Goal: Task Accomplishment & Management: Complete application form

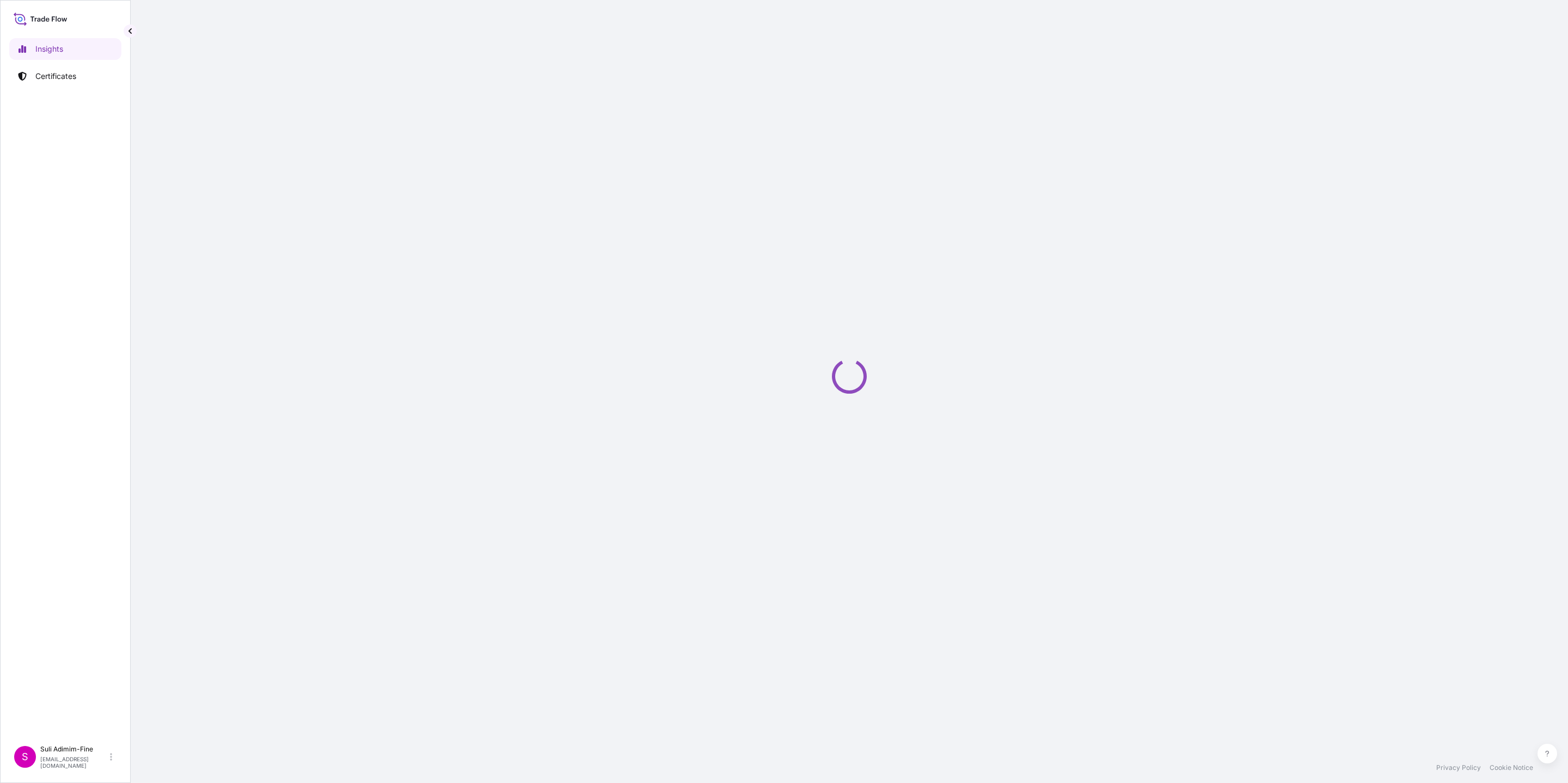
select select "2025"
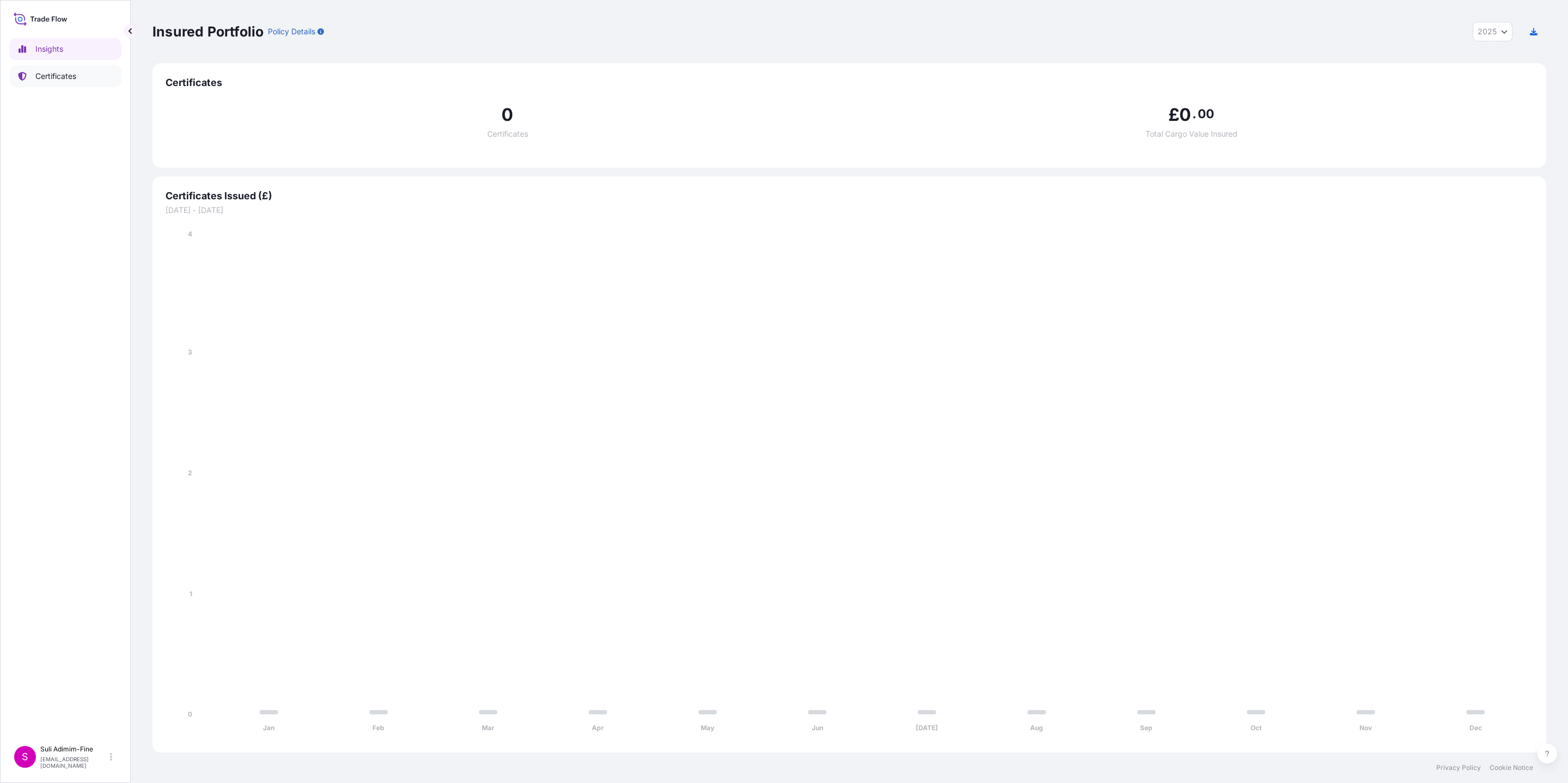
click at [71, 83] on link "Certificates" at bounding box center [65, 77] width 112 height 22
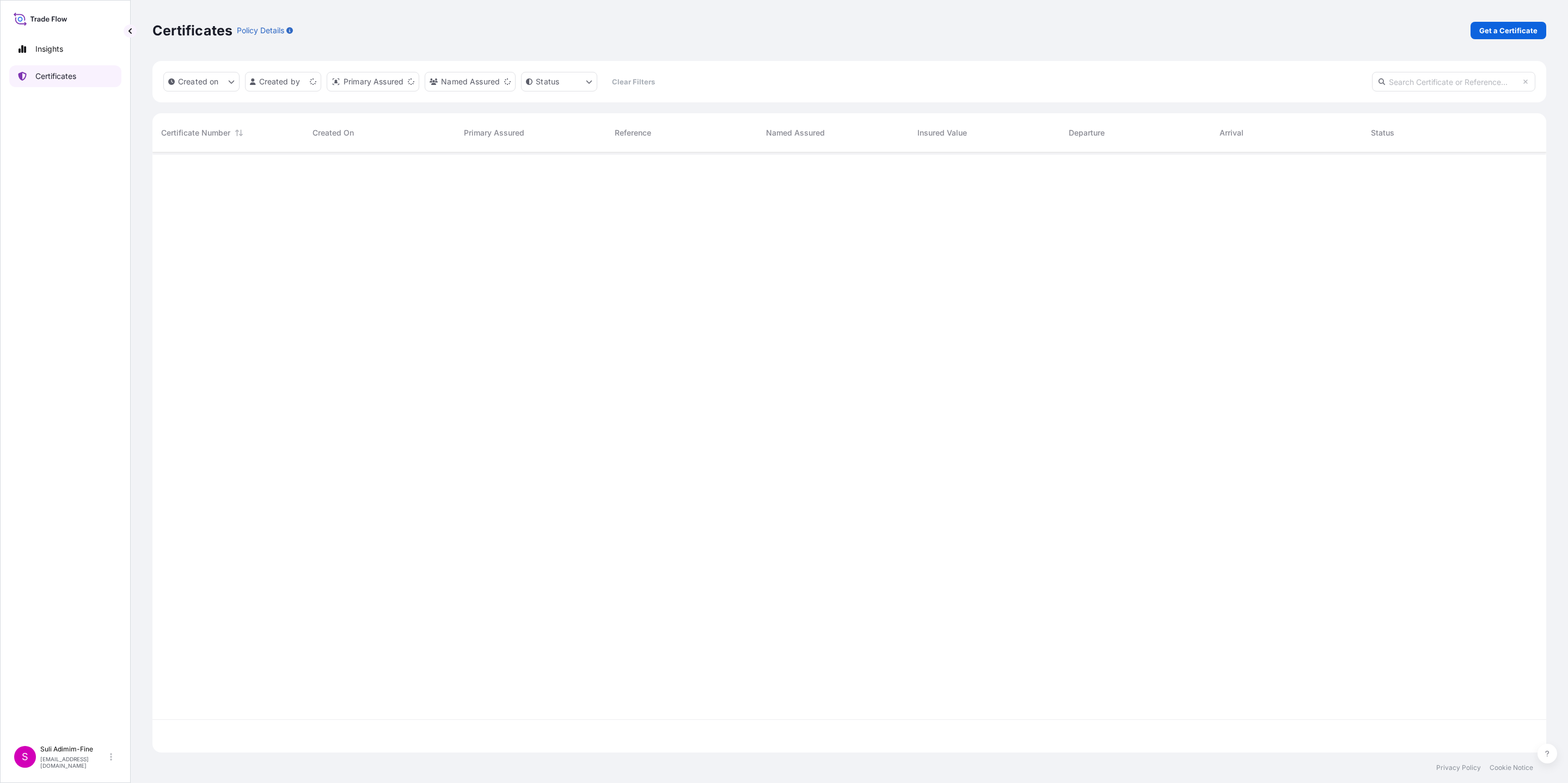
scroll to position [594, 1381]
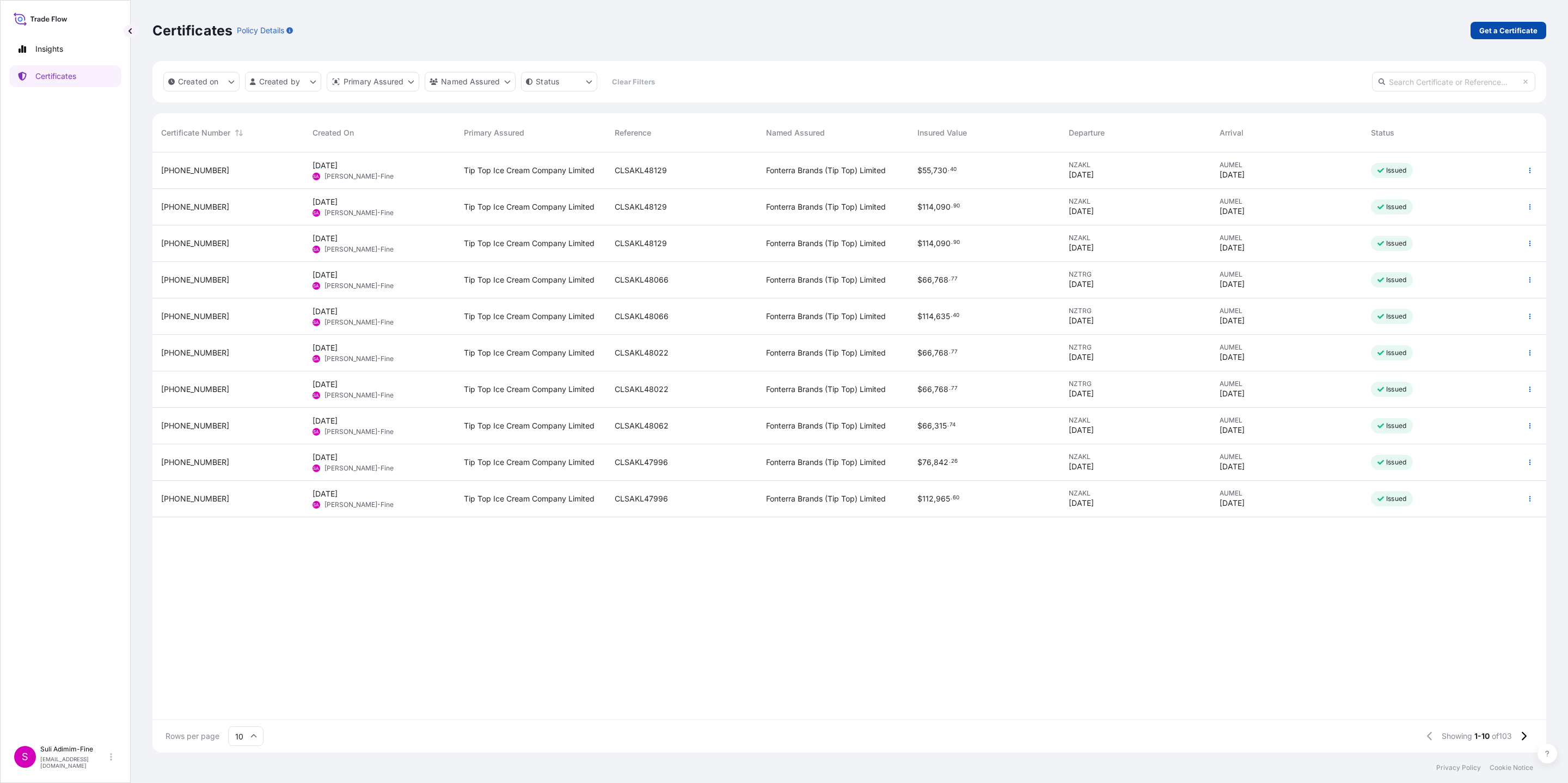
click at [1517, 33] on p "Get a Certificate" at bounding box center [1507, 30] width 58 height 11
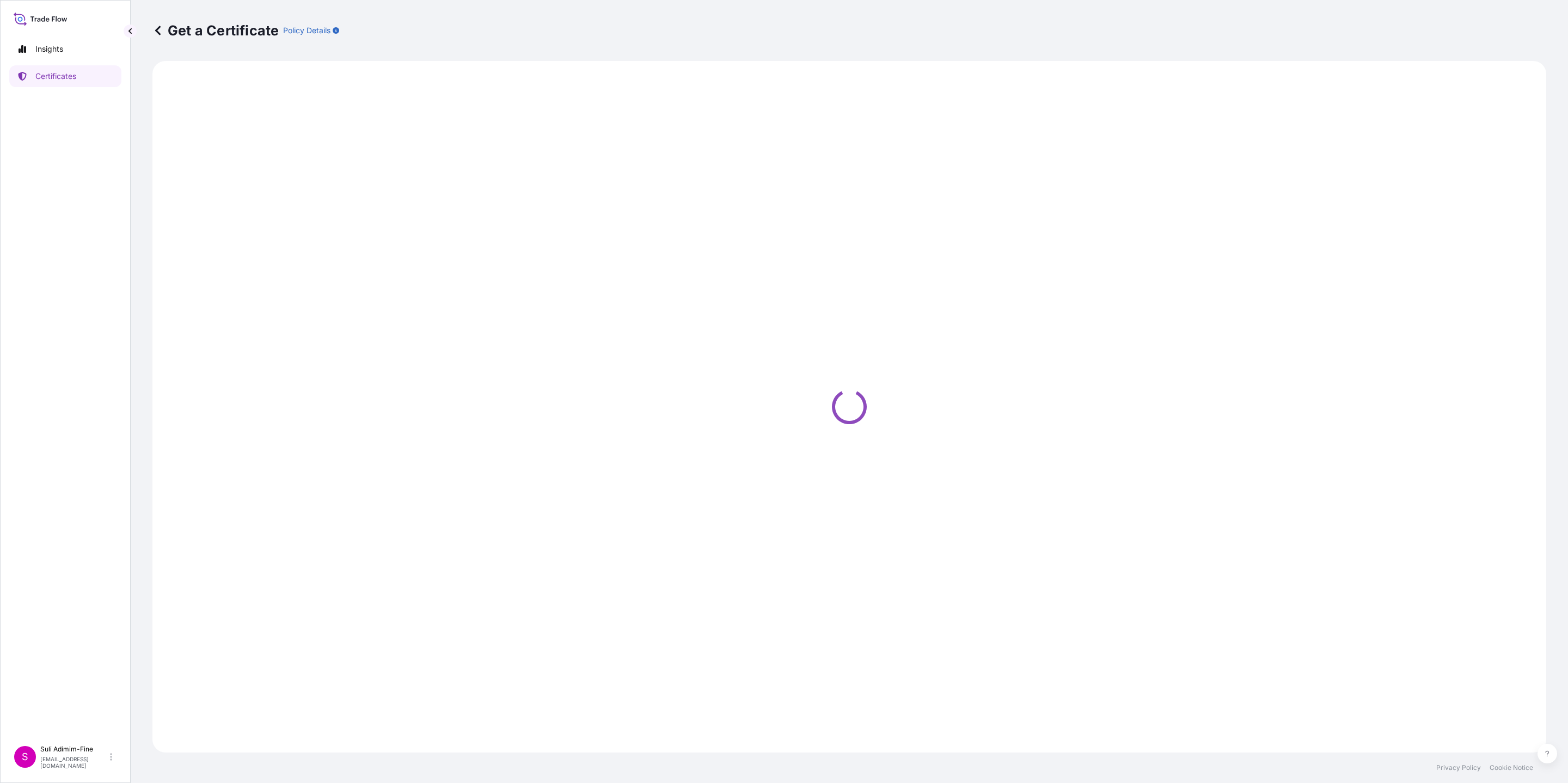
select select "Road / Inland"
select select "Ocean Vessel"
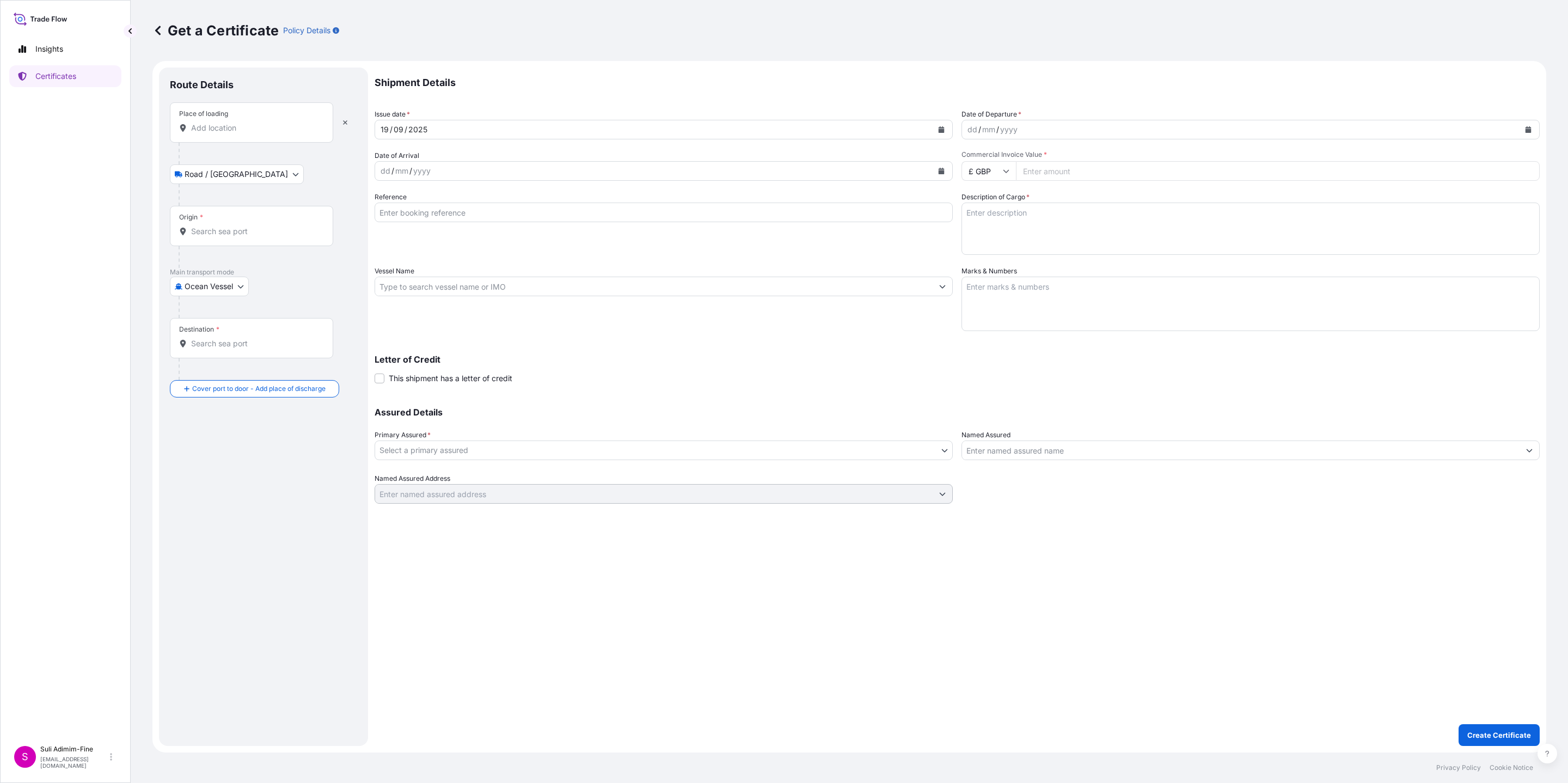
click at [224, 134] on div "Place of loading" at bounding box center [251, 122] width 164 height 40
click at [224, 133] on input "Place of loading" at bounding box center [255, 128] width 128 height 11
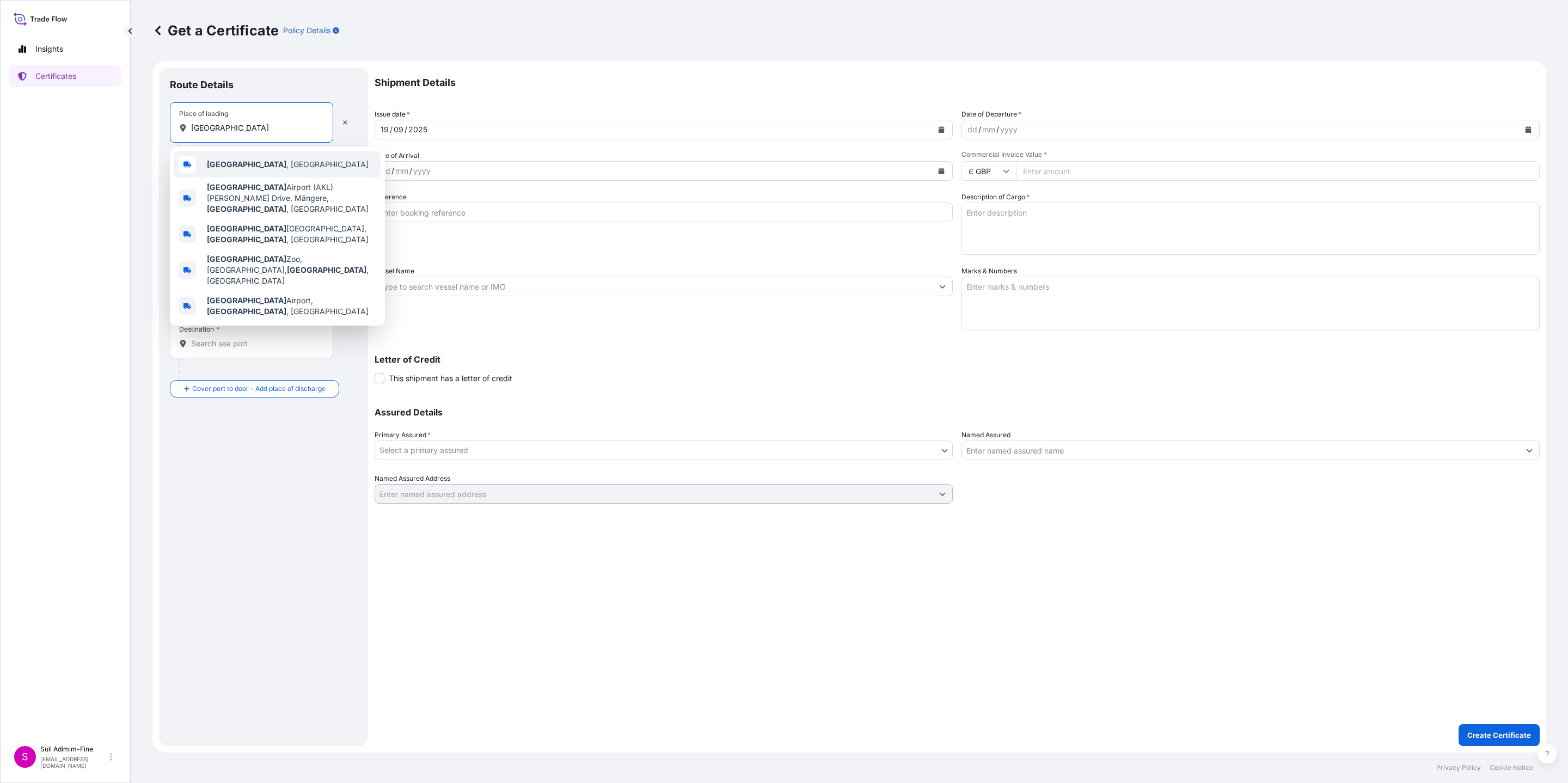
click at [272, 164] on span "Auckland , New Zealand" at bounding box center [287, 164] width 162 height 11
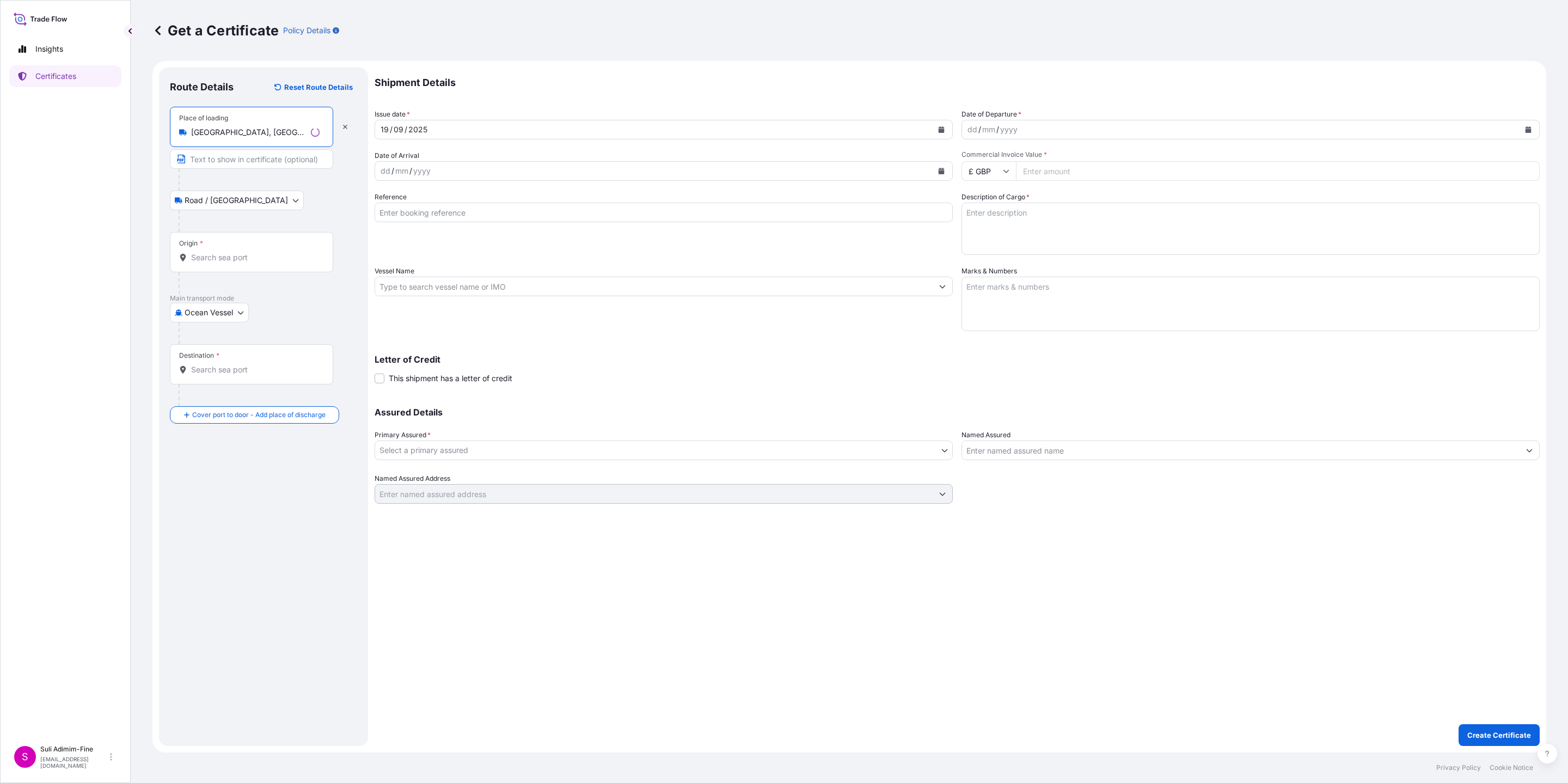
type input "Auckland, New Zealand"
click at [208, 264] on div "Origin *" at bounding box center [251, 251] width 164 height 40
click at [208, 263] on input "Origin *" at bounding box center [255, 257] width 128 height 11
click at [231, 302] on div "NZTRG - Tauranga, New Zealand" at bounding box center [278, 296] width 206 height 30
type input "NZTRG - Tauranga, New Zealand"
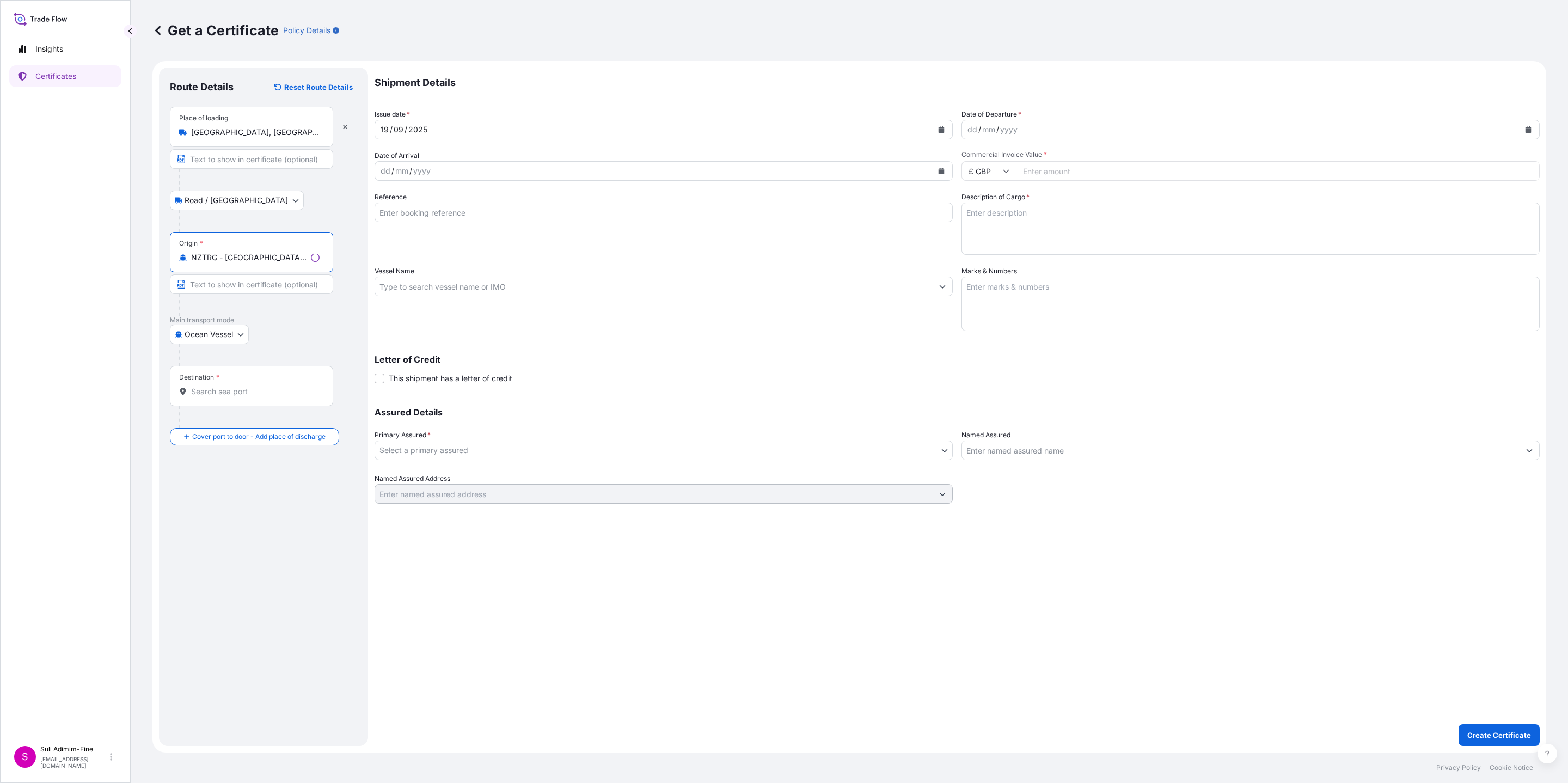
click at [208, 392] on input "Destination *" at bounding box center [255, 392] width 128 height 11
click at [253, 430] on span "AUMEL - Melbourne, Australia" at bounding box center [291, 432] width 170 height 22
type input "AUMEL - Melbourne, Australia"
click at [941, 130] on icon "Calendar" at bounding box center [941, 130] width 6 height 7
click at [454, 238] on div "18" at bounding box center [456, 241] width 20 height 20
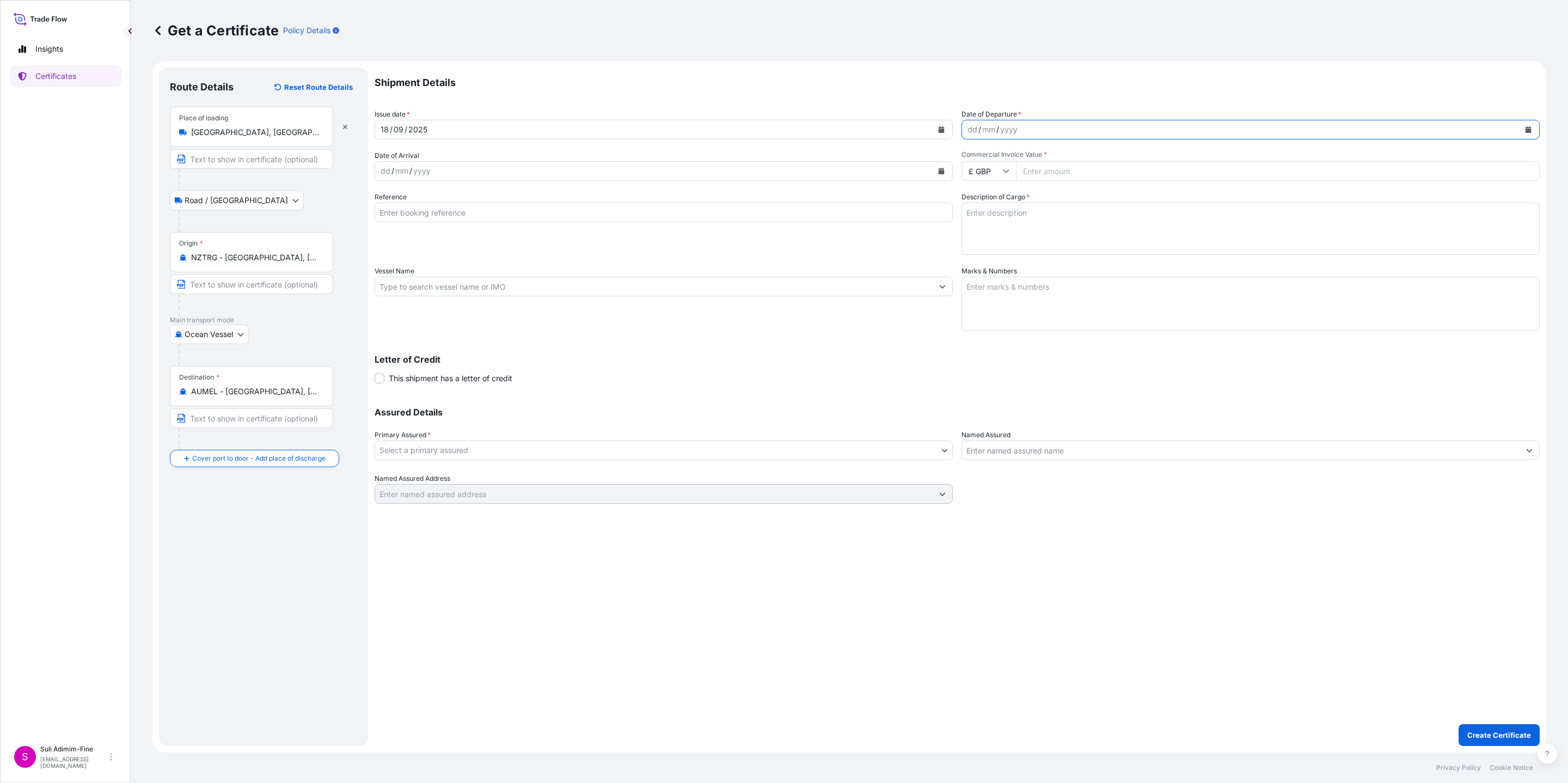
click at [1524, 134] on button "Calendar" at bounding box center [1528, 130] width 18 height 18
click at [1082, 200] on div "6" at bounding box center [1084, 200] width 20 height 20
click at [1539, 134] on div "06 / 09 / 2025" at bounding box center [1249, 130] width 578 height 20
click at [1522, 128] on button "Calendar" at bounding box center [1528, 130] width 18 height 18
click at [1065, 260] on div "26" at bounding box center [1063, 263] width 20 height 20
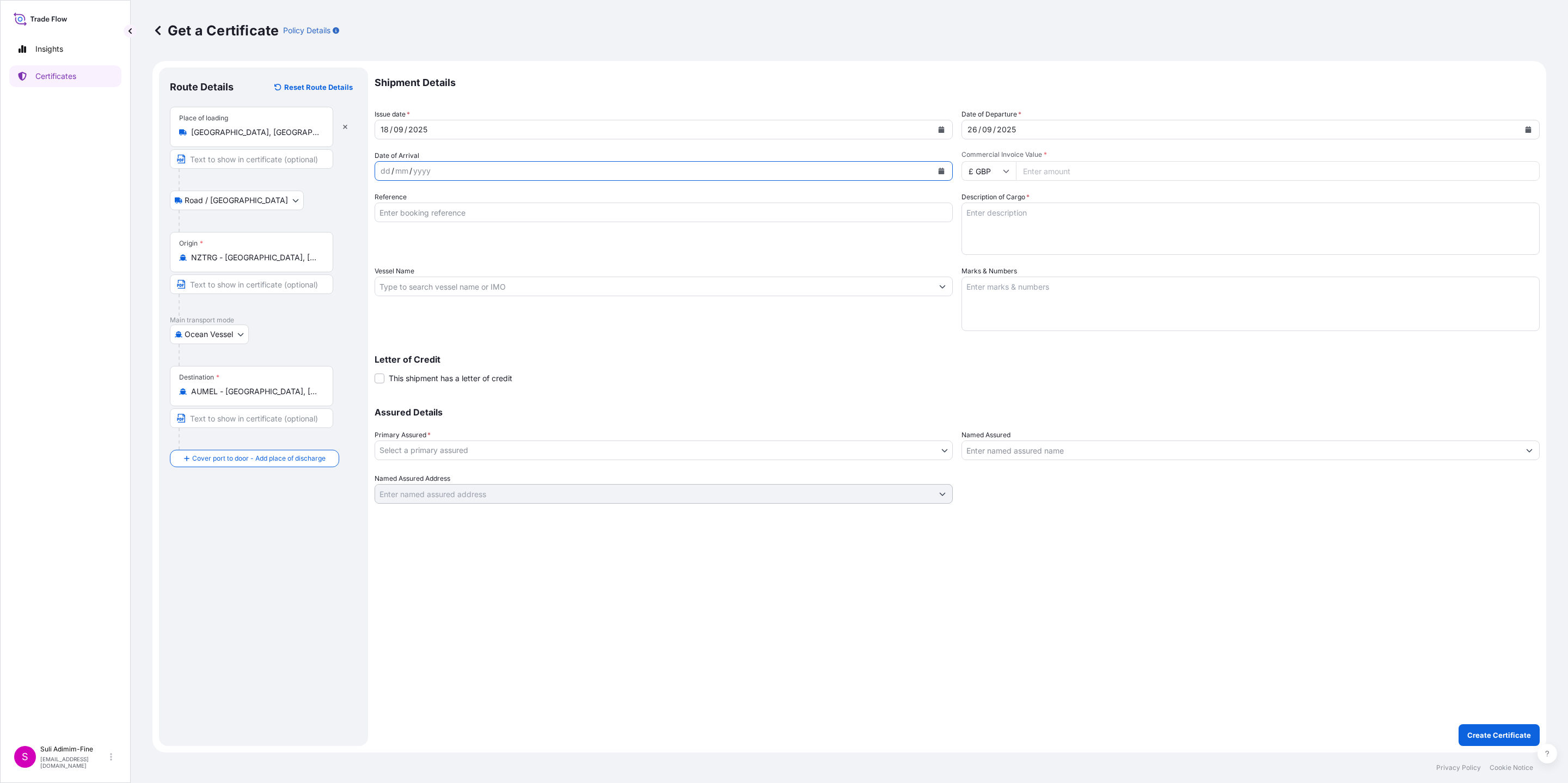
click at [942, 166] on button "Calendar" at bounding box center [941, 171] width 18 height 18
click at [473, 326] on div "3" at bounding box center [477, 325] width 20 height 20
click at [476, 324] on div "3" at bounding box center [477, 325] width 20 height 20
click at [511, 202] on icon "Next" at bounding box center [514, 202] width 7 height 7
click at [481, 240] on div "3" at bounding box center [477, 241] width 20 height 20
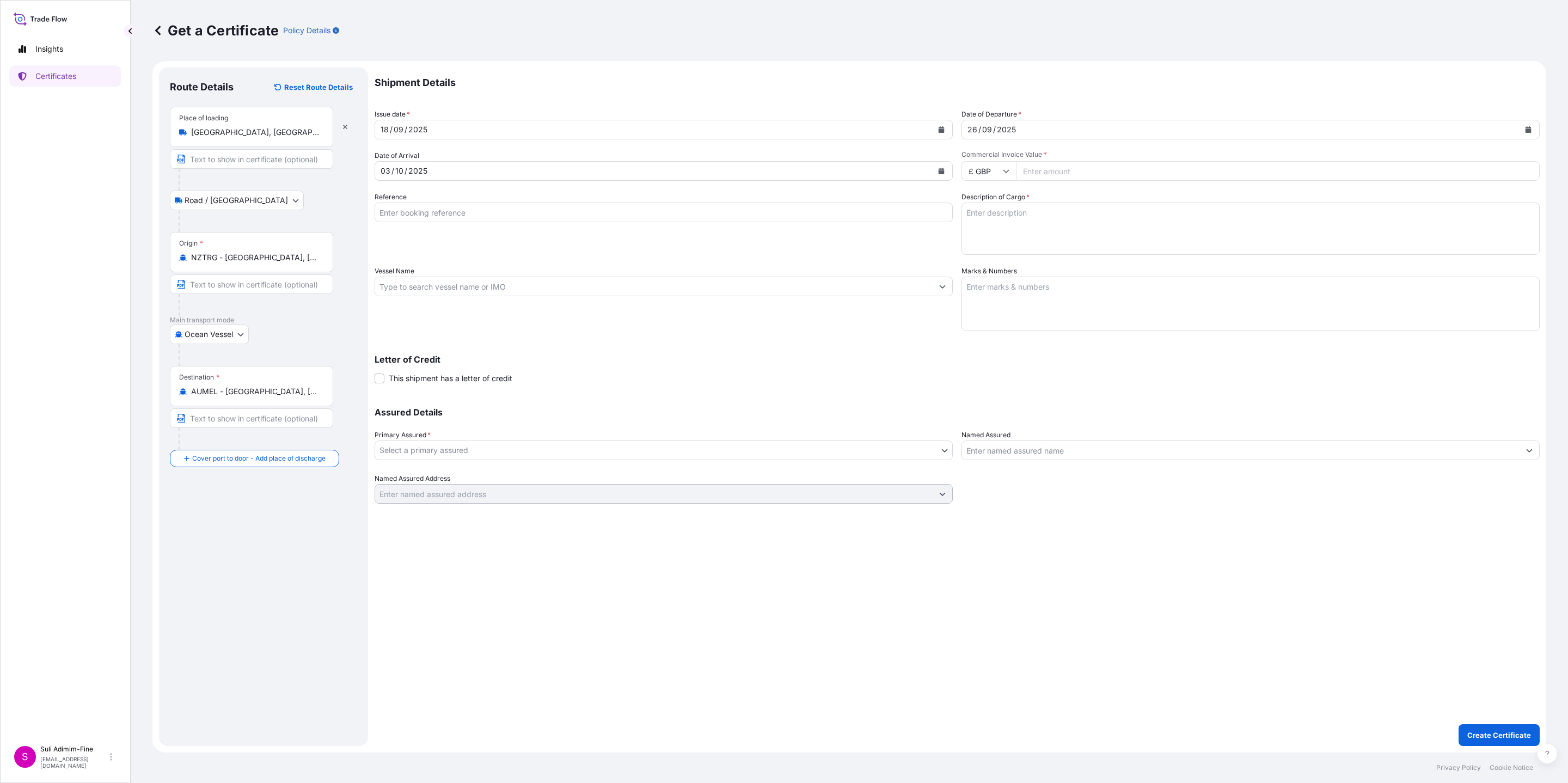
click at [996, 217] on textarea "Description of Cargo *" at bounding box center [1249, 228] width 578 height 52
paste textarea "Assorted cartons of ice cream"
type textarea "Assorted cartons of ice cream"
click at [1077, 283] on textarea "Marks & Numbers" at bounding box center [1249, 304] width 578 height 55
paste textarea "Shipment: 1001792 2400 CS OF PRODUCT -25 DEGREES 1x40FT REEFER"
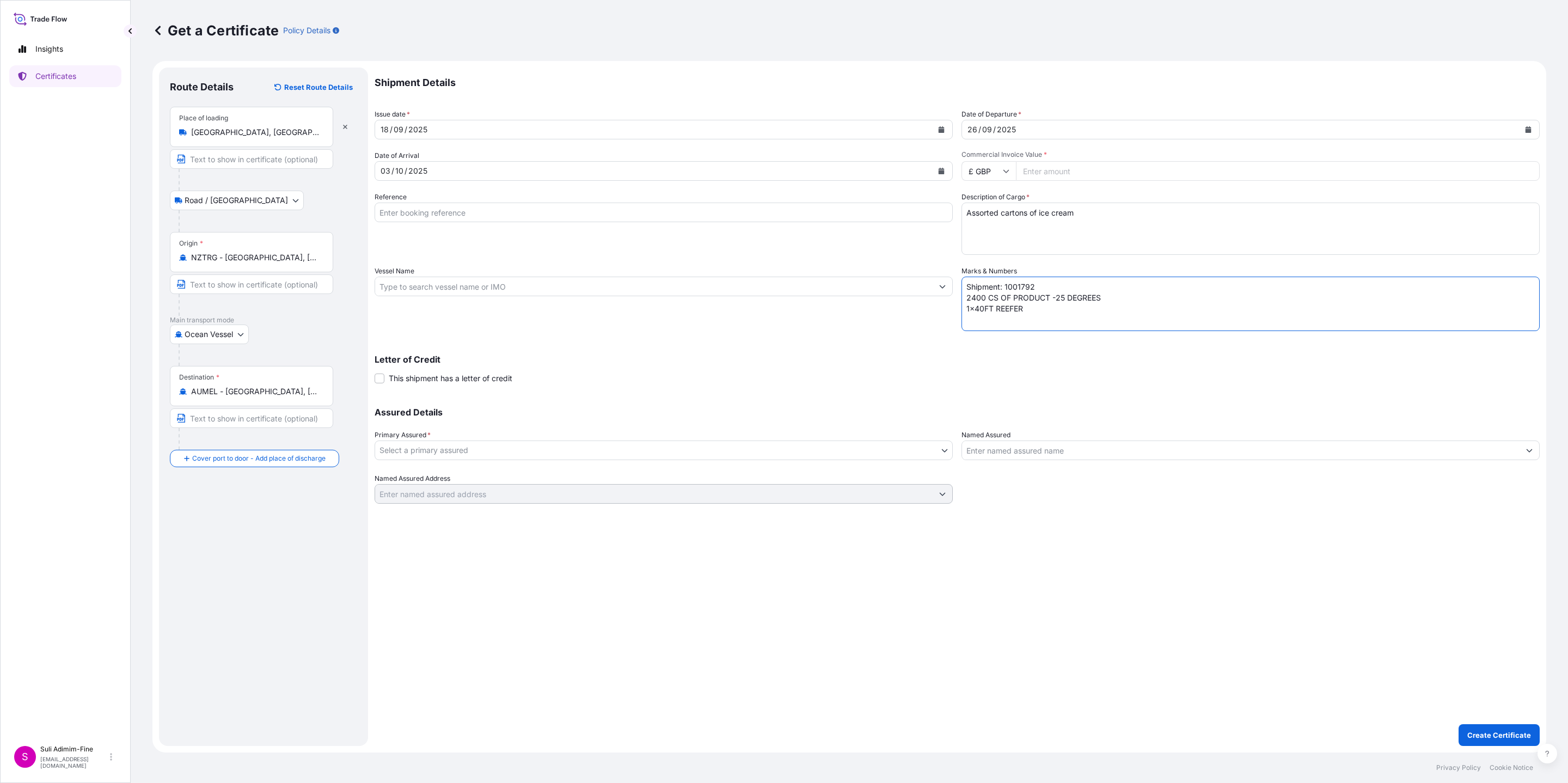
click at [1039, 285] on textarea "Shipment: 1001792 2400 CS OF PRODUCT -25 DEGREES 1x40FT REEFER" at bounding box center [1249, 304] width 578 height 55
type textarea "Shipment: 1001793 2400 CS OF PRODUCT -25 DEGREES 1x40FT REEFER"
click at [451, 287] on input "Vessel Name" at bounding box center [653, 287] width 557 height 20
paste input "MAERSK WILLEMSTADT"
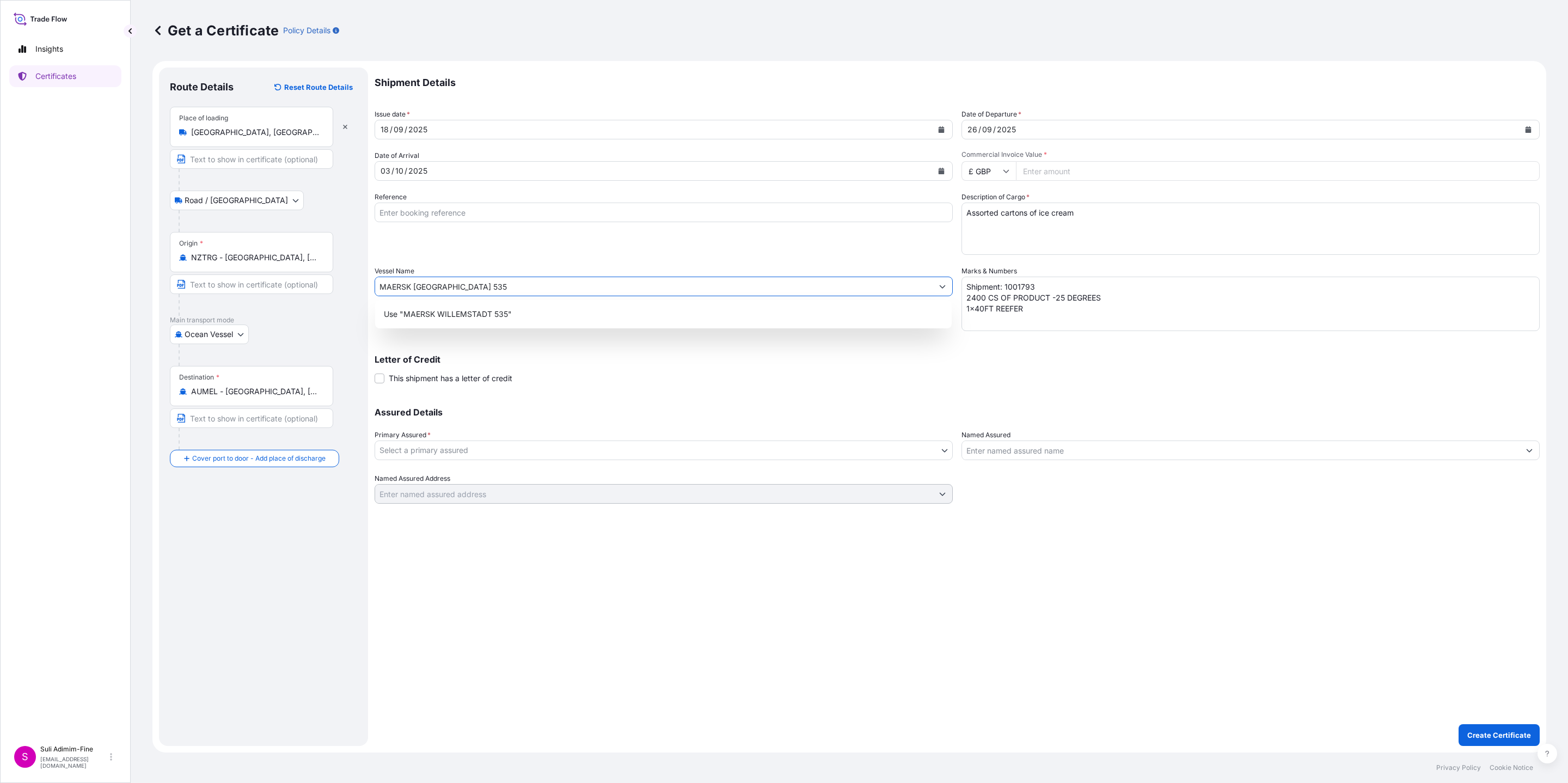
type input "MAERSK WILLEMSTADT 535"
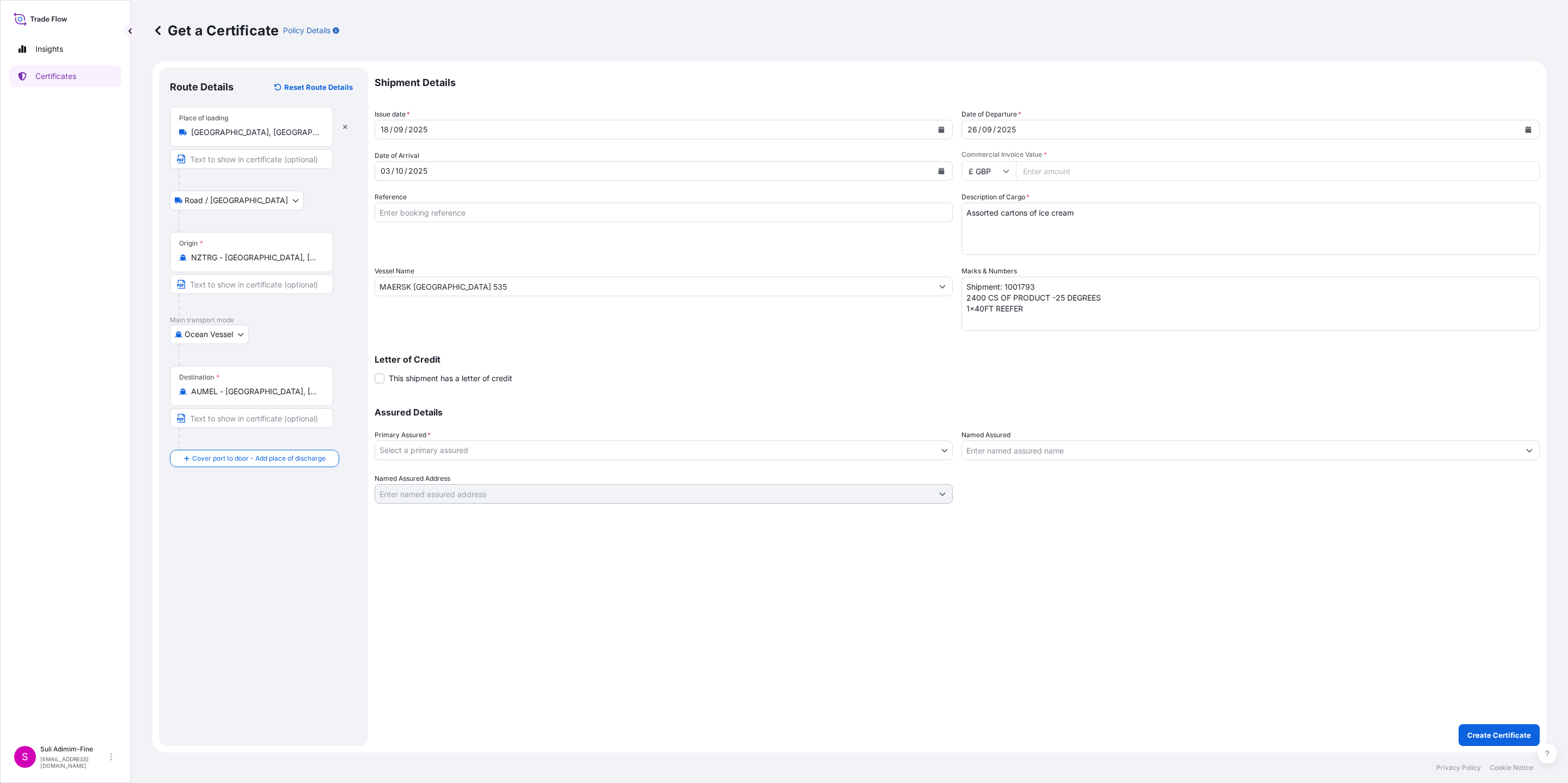
click at [444, 209] on input "Reference" at bounding box center [663, 212] width 578 height 20
paste input "CLSAKL48130"
type input "CLSAKL48130"
click at [997, 175] on input "£ GBP" at bounding box center [988, 171] width 55 height 20
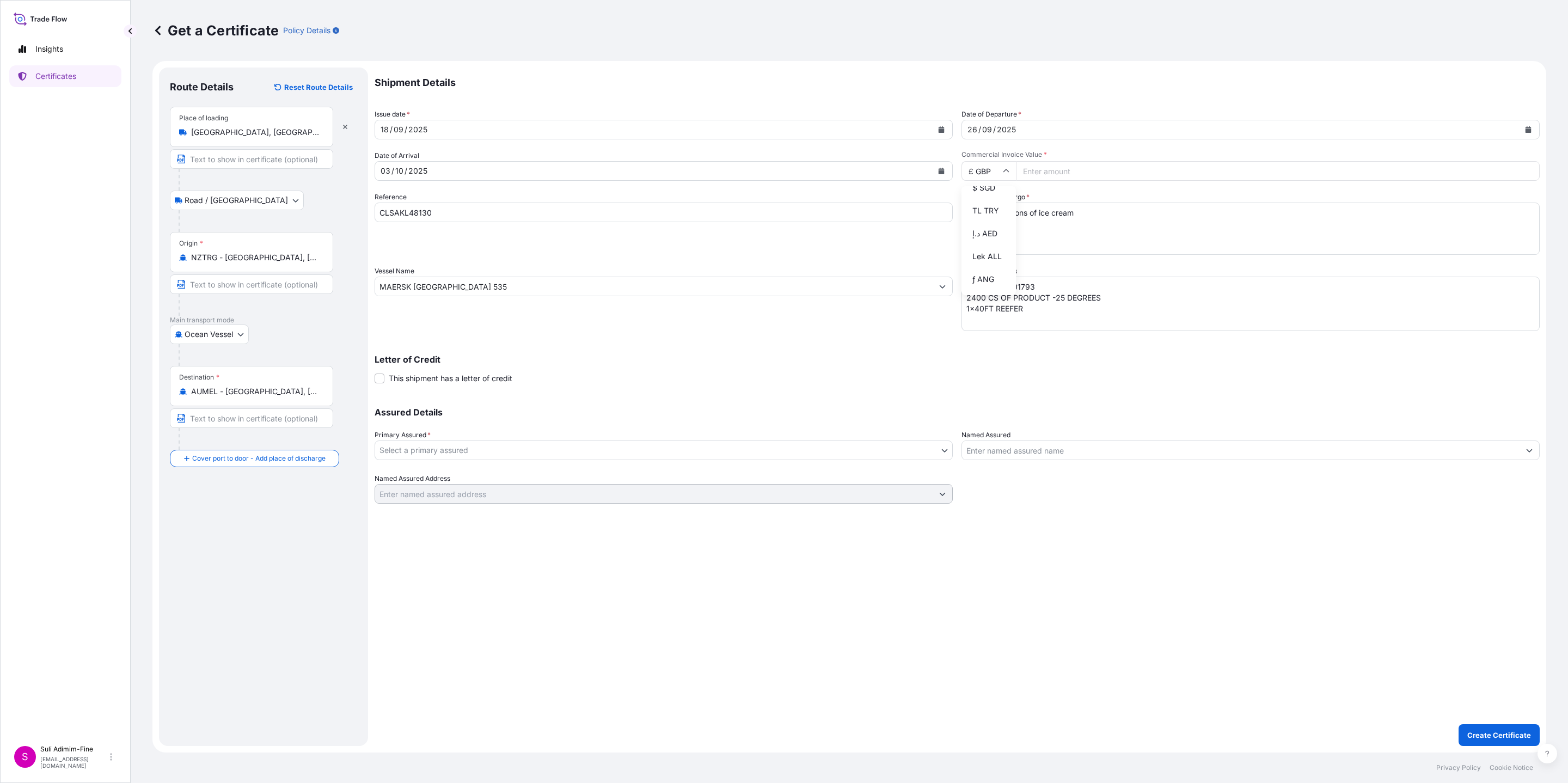
drag, startPoint x: 982, startPoint y: 249, endPoint x: 1039, endPoint y: 183, distance: 87.2
click at [982, 130] on div "$ NZD" at bounding box center [988, 119] width 46 height 21
type input "$ NZD"
click at [1046, 176] on input "Commercial Invoice Value *" at bounding box center [1278, 171] width 524 height 20
paste input "50664.00"
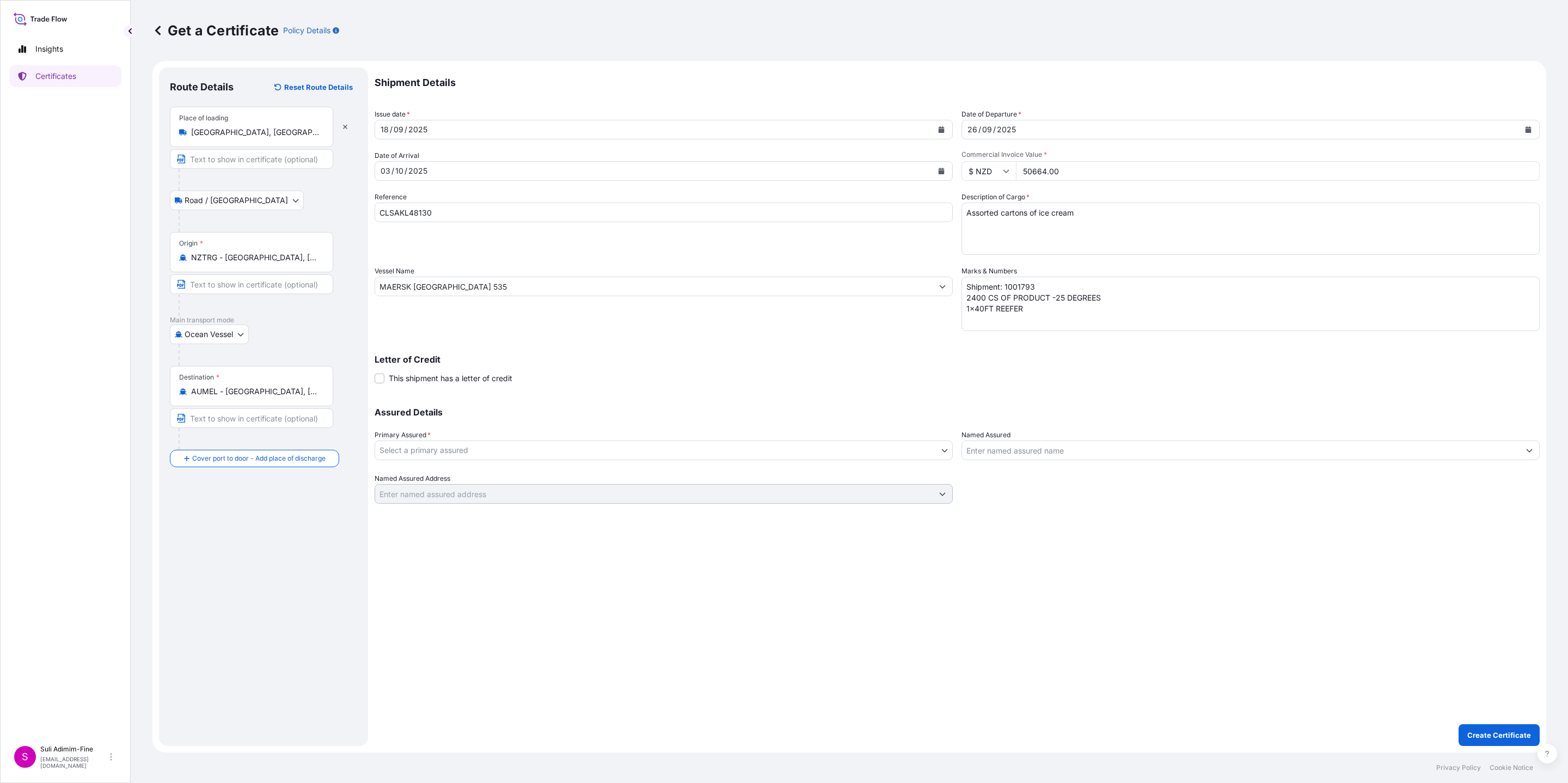
type input "50664.00"
click at [415, 452] on body "Insights Certificates S Suli Adimim-Fine suli.adimim-fine@tiptop.co.nz Get a Ce…" at bounding box center [784, 392] width 1568 height 783
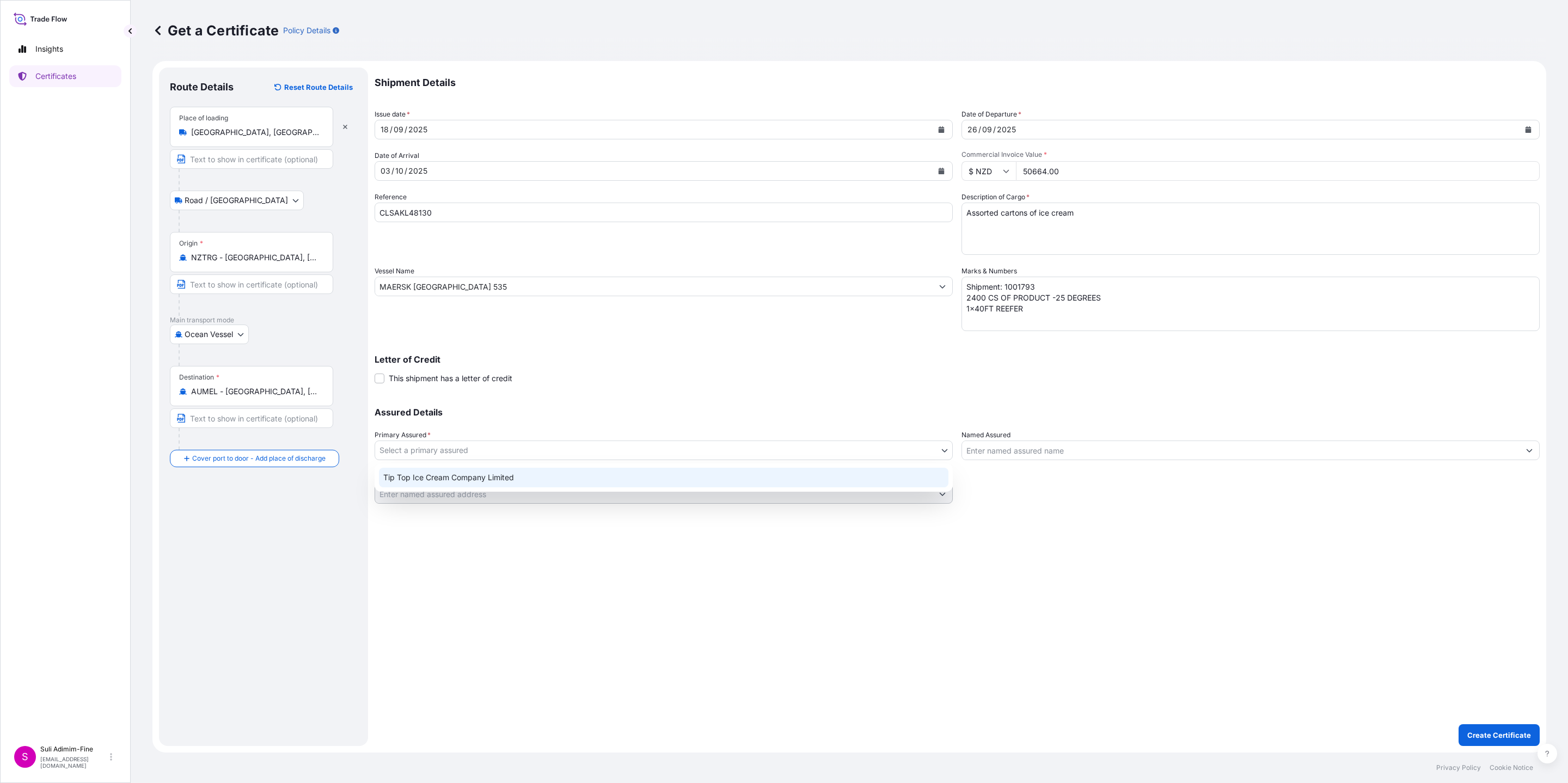
click at [423, 482] on div "Tip Top Ice Cream Company Limited" at bounding box center [663, 478] width 570 height 20
select select "31891"
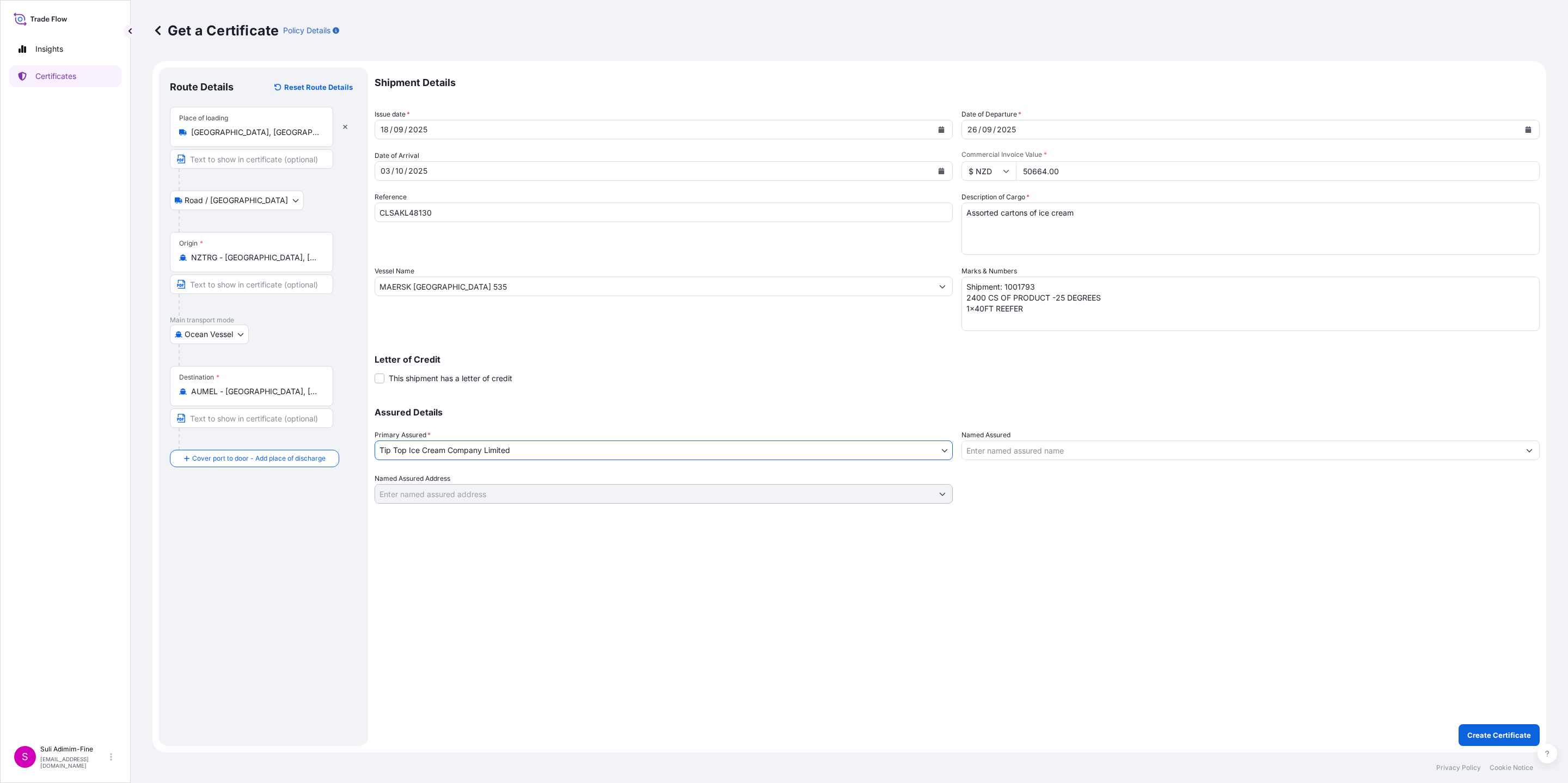
click at [1015, 449] on input "Named Assured" at bounding box center [1240, 450] width 557 height 20
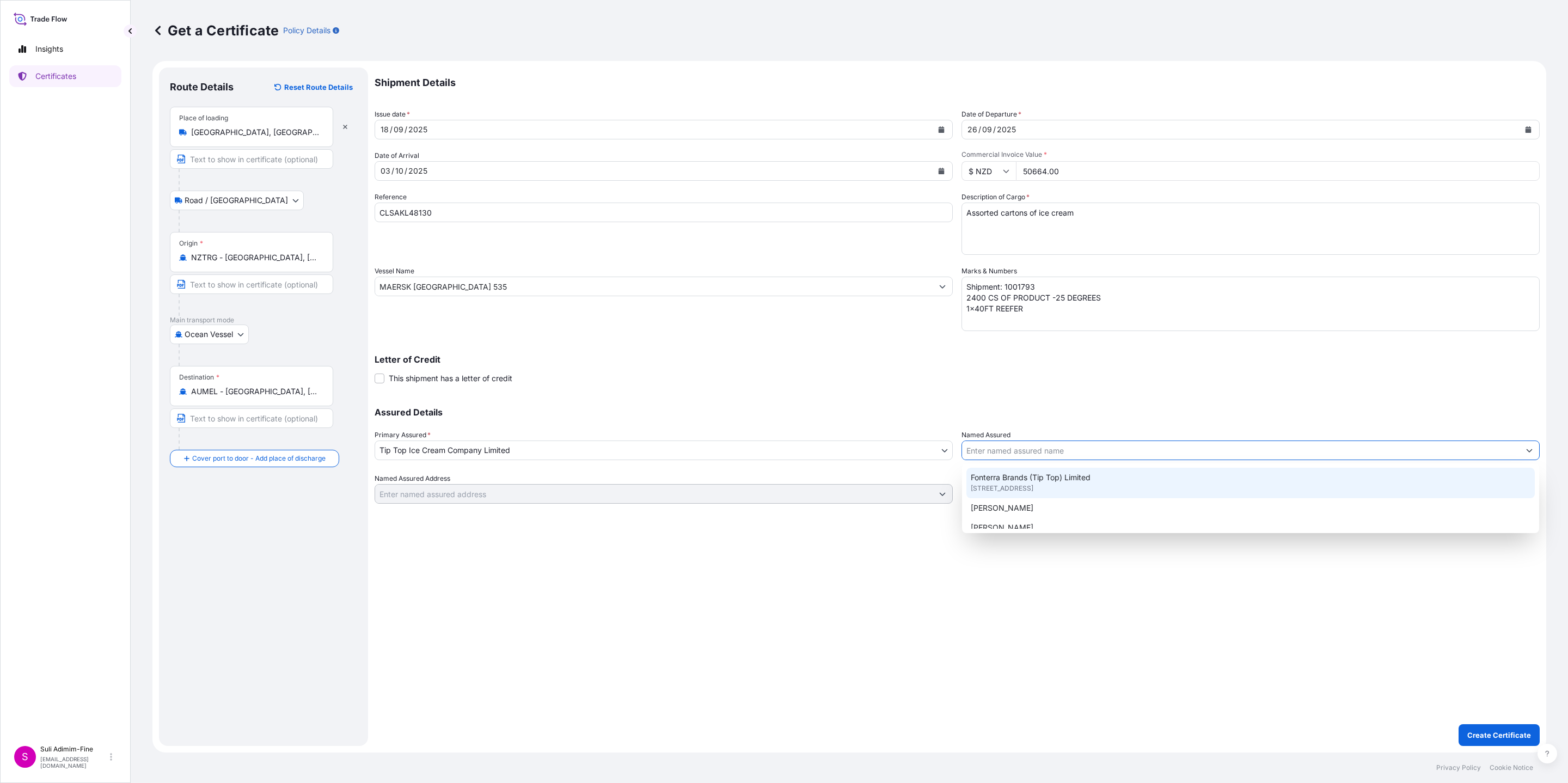
click at [1005, 487] on span "113 Carbine Road, 1060, Auckland, NEW ZEALAND" at bounding box center [1002, 488] width 63 height 11
type input "Fonterra Brands (Tip Top) Limited"
type input "113 Carbine Road"
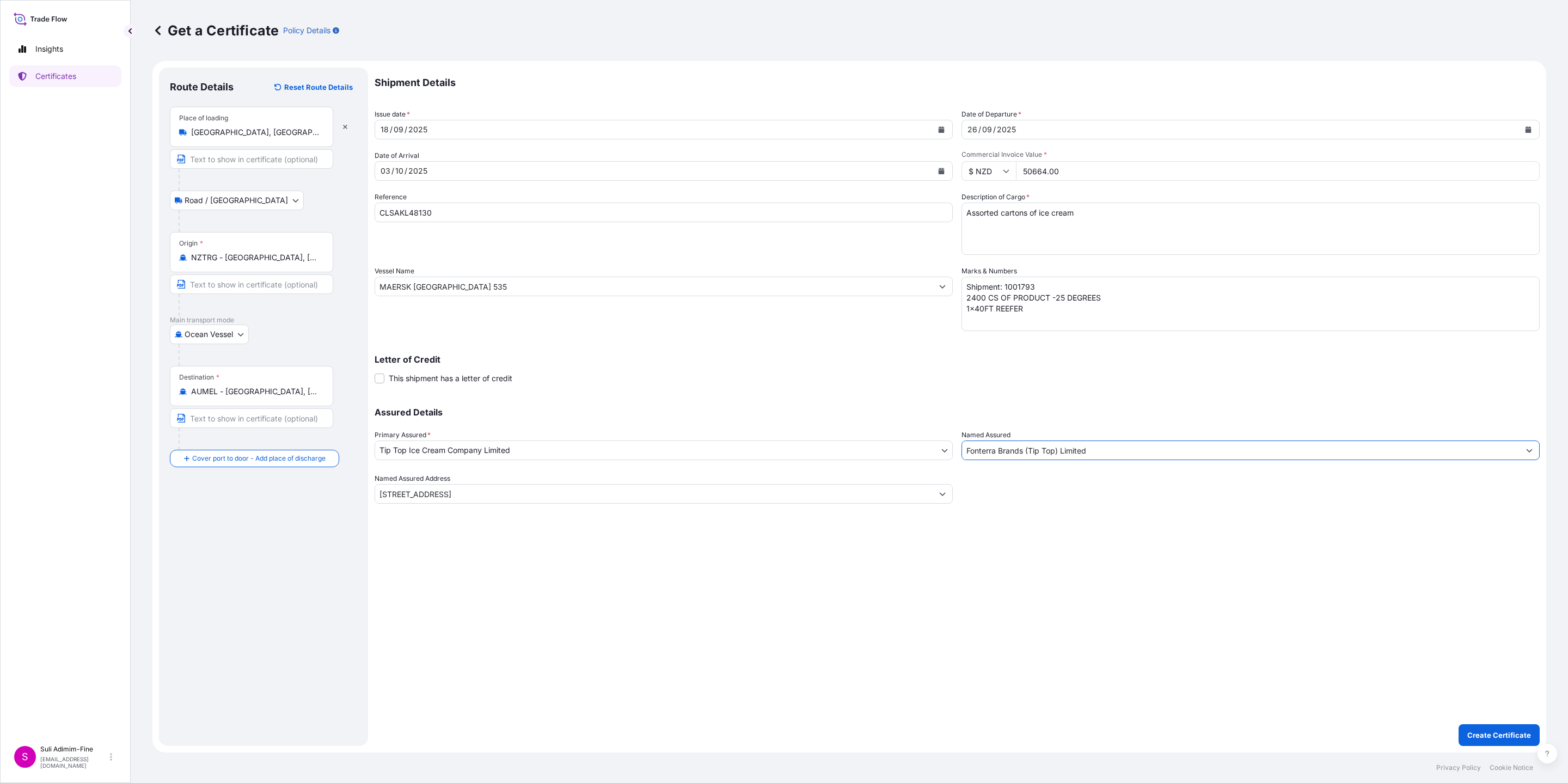
click at [1227, 729] on div "Shipment Details Issue date * 18 / 09 / 2025 Date of Departure * 26 / 09 / 2025…" at bounding box center [957, 407] width 1165 height 679
click at [1502, 727] on button "Create Certificate" at bounding box center [1498, 735] width 81 height 22
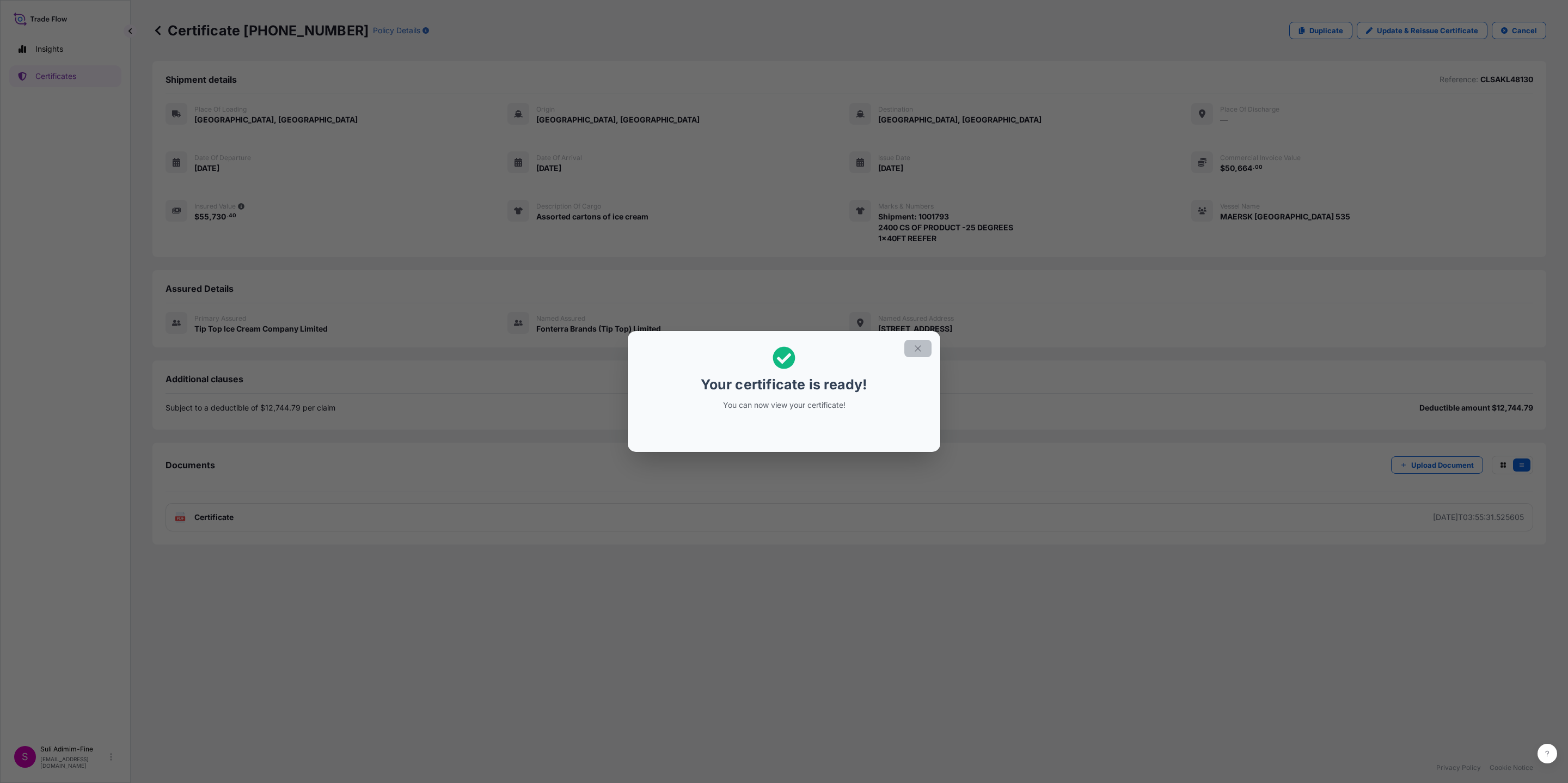
click at [924, 345] on button "button" at bounding box center [918, 348] width 27 height 18
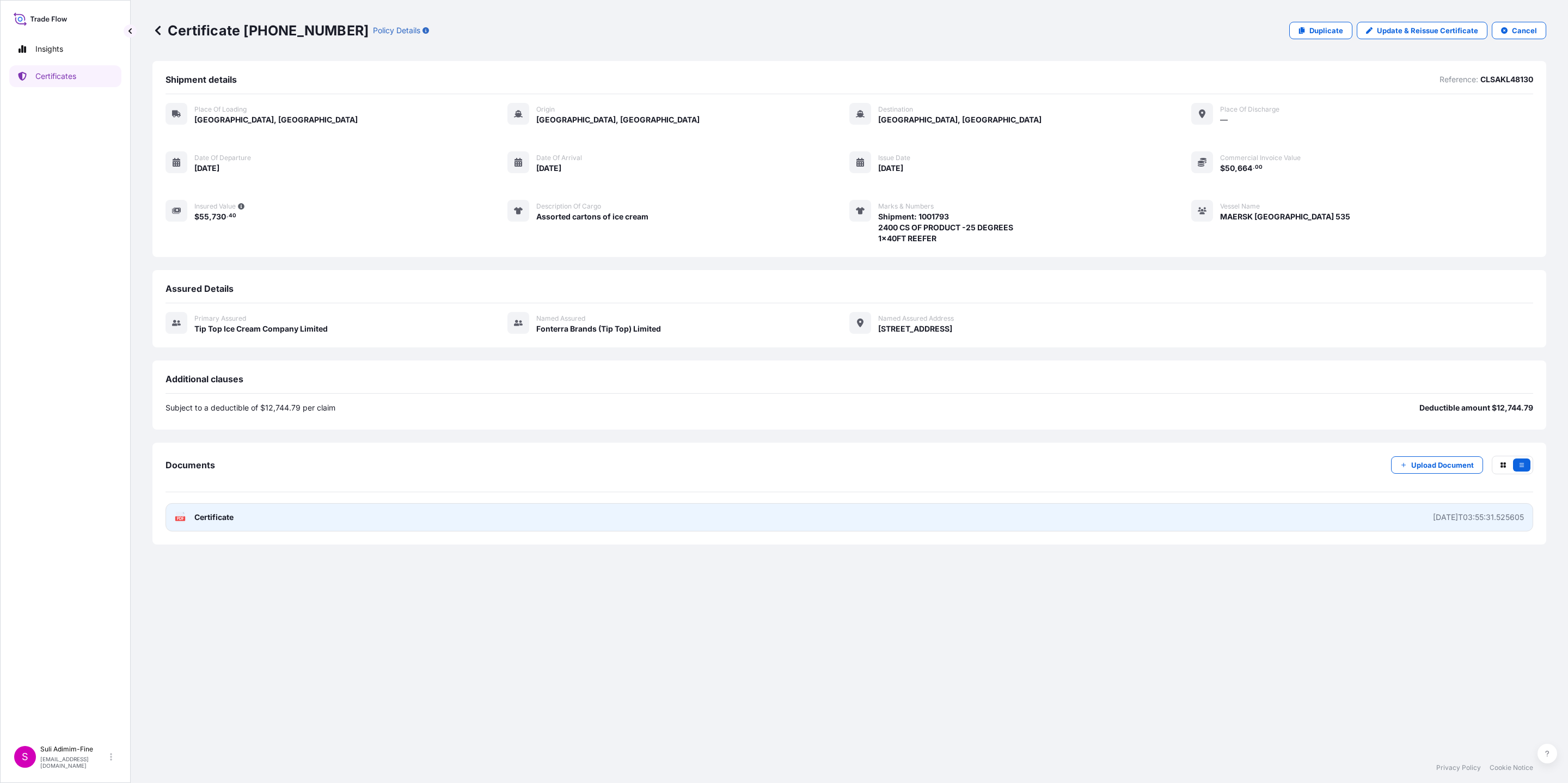
click at [217, 515] on span "Certificate" at bounding box center [214, 517] width 39 height 11
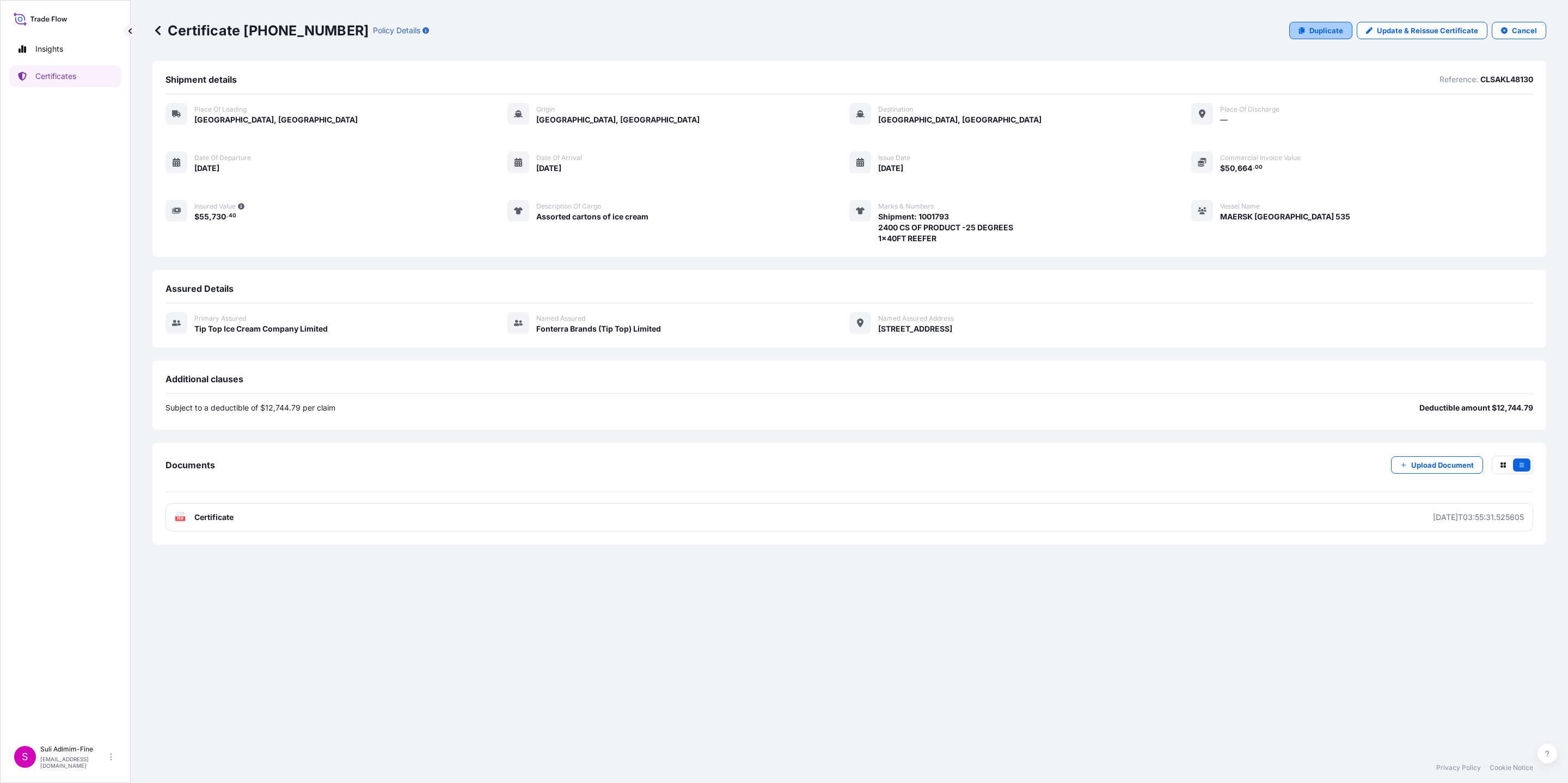
click at [1299, 26] on link "Duplicate" at bounding box center [1320, 30] width 63 height 18
select select "Road / Inland"
select select "Ocean Vessel"
select select "31891"
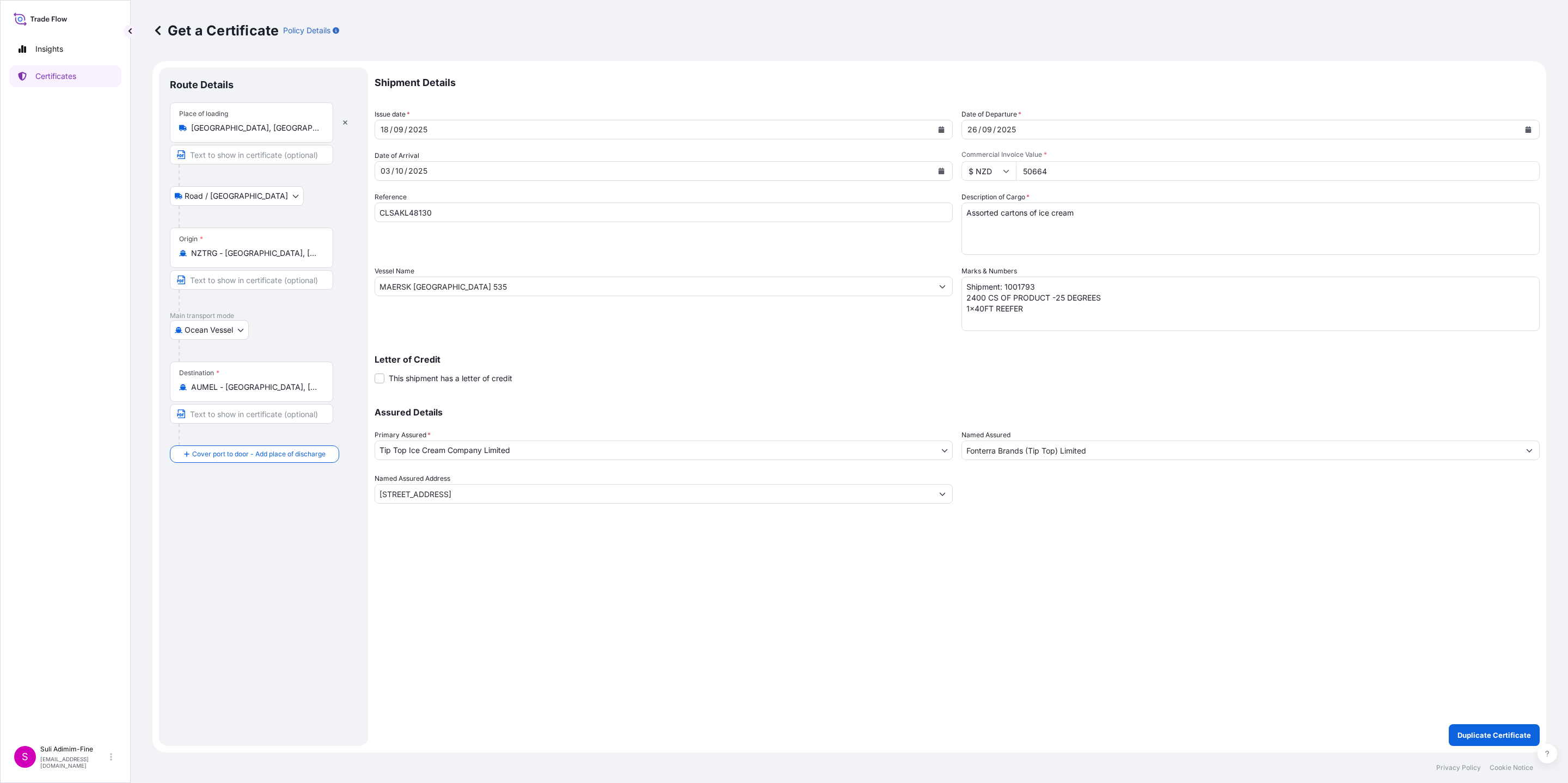
click at [941, 128] on icon "Calendar" at bounding box center [941, 130] width 6 height 7
click at [479, 236] on div "19" at bounding box center [477, 241] width 20 height 20
click at [1039, 170] on input "50664" at bounding box center [1278, 171] width 524 height 20
paste input "67668.48"
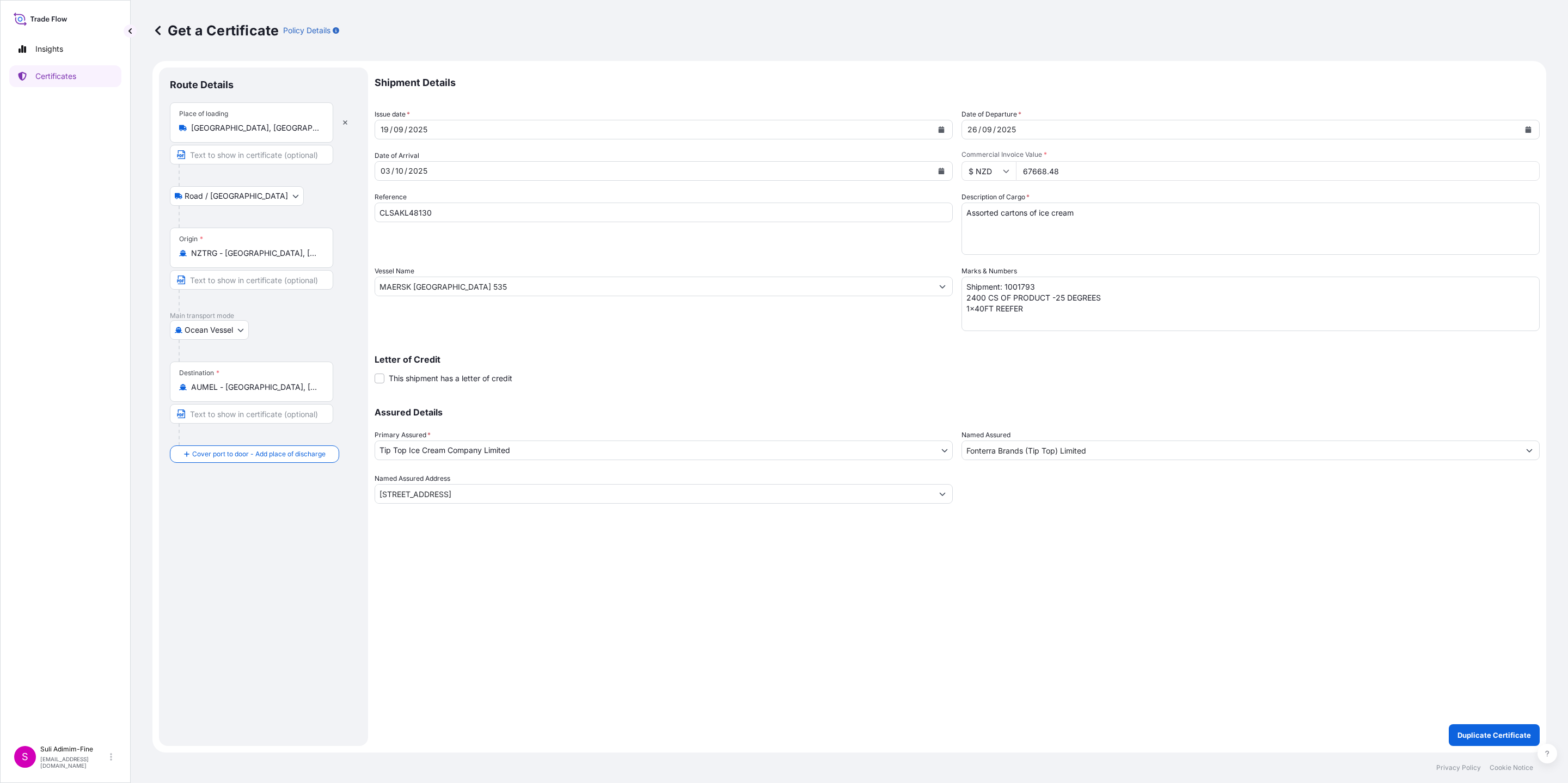
type input "67668.48"
click at [1044, 285] on textarea "Shipment: 1001793 2400 CS OF PRODUCT -25 DEGREES 1x40FT REEFER" at bounding box center [1249, 304] width 578 height 55
click at [973, 296] on textarea "Shipment: 1001793 2400 CS OF PRODUCT -25 DEGREES 1x40FT REEFER" at bounding box center [1249, 304] width 578 height 55
type textarea "Shipment: 1001794 3168 CS OF PRODUCT -25 DEGREES 1x40FT REEFER"
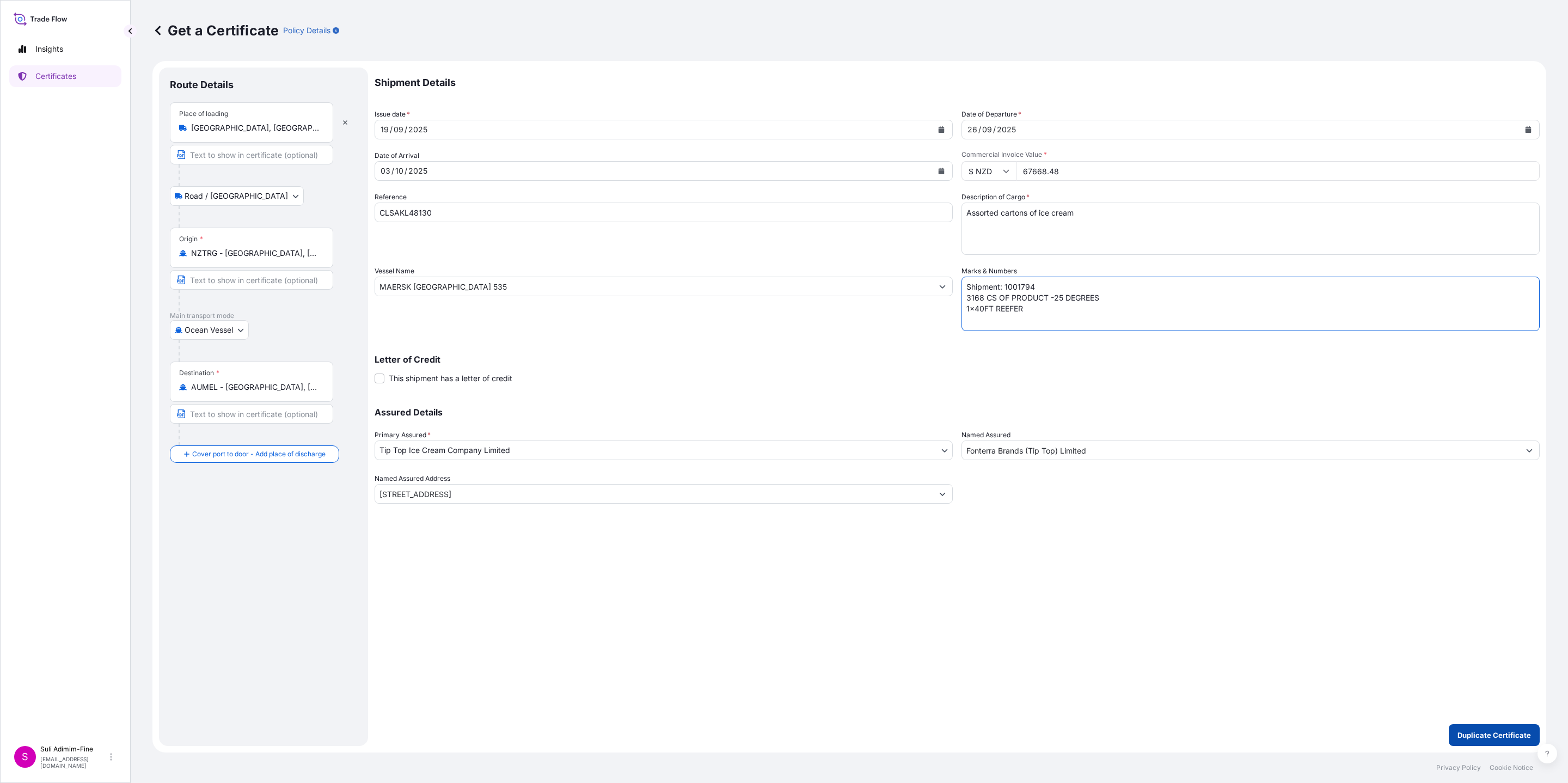
click at [1500, 733] on p "Duplicate Certificate" at bounding box center [1493, 735] width 74 height 11
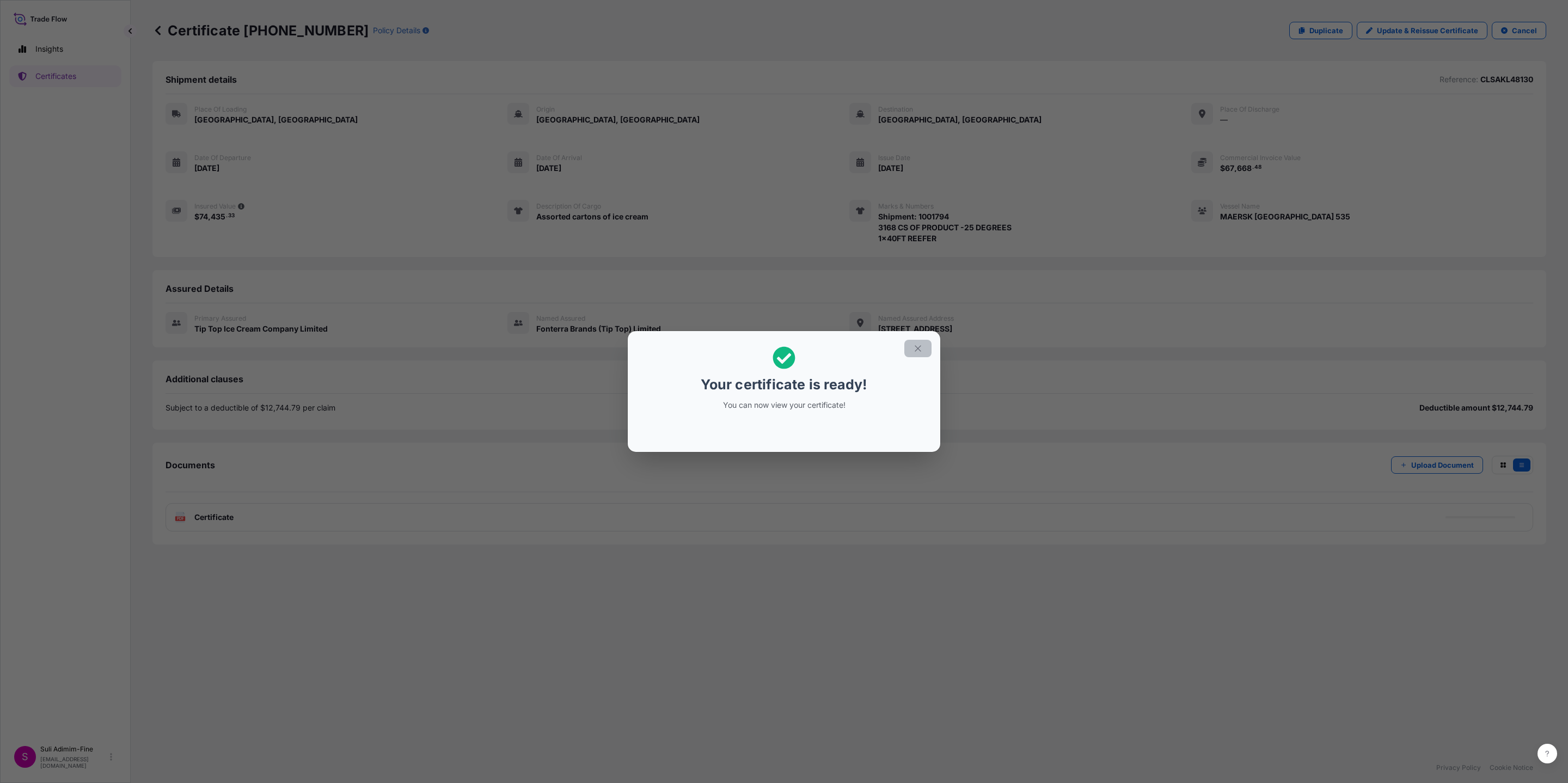
click at [916, 347] on icon "button" at bounding box center [917, 348] width 6 height 6
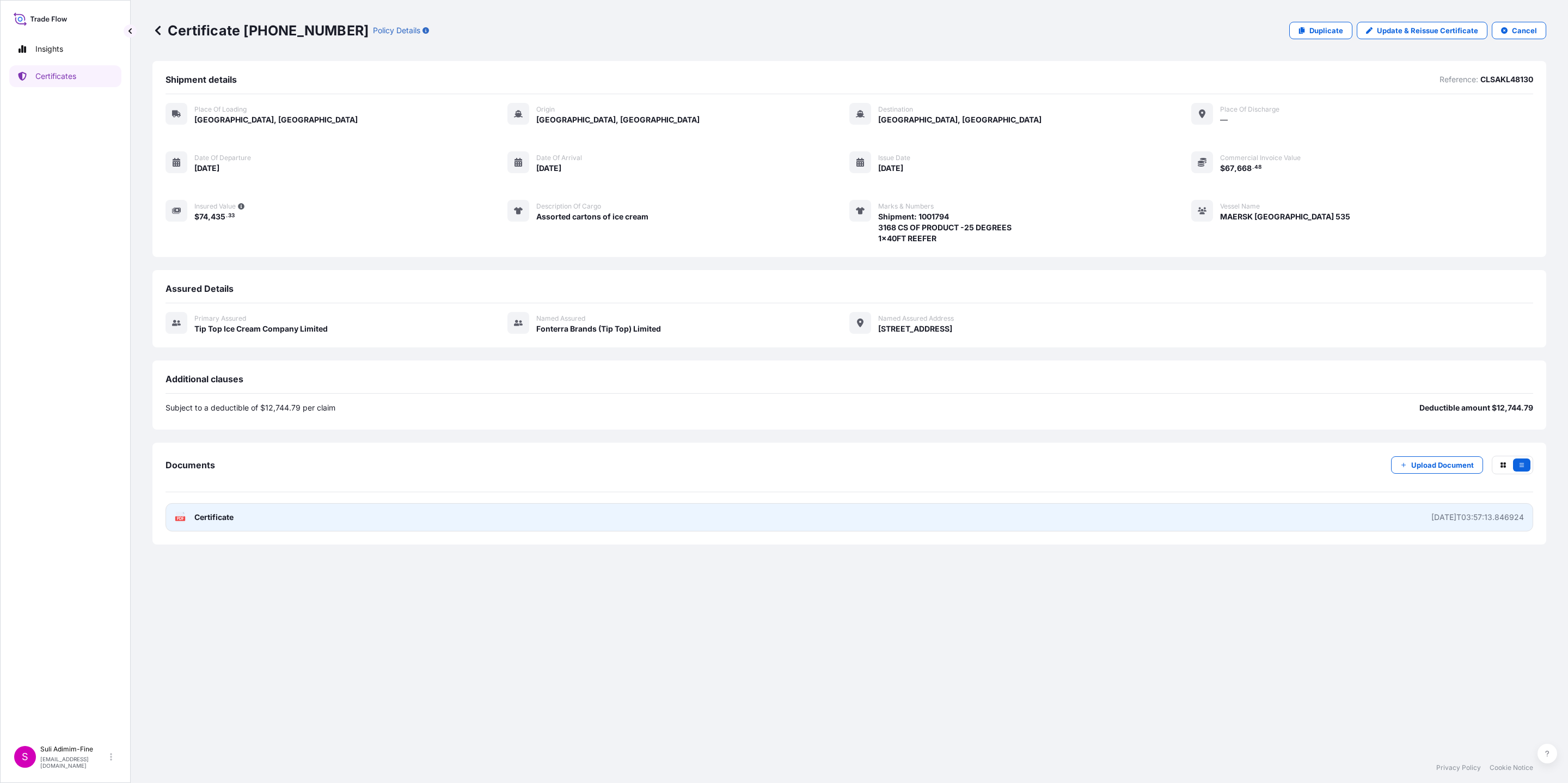
click at [210, 517] on span "Certificate" at bounding box center [214, 517] width 39 height 11
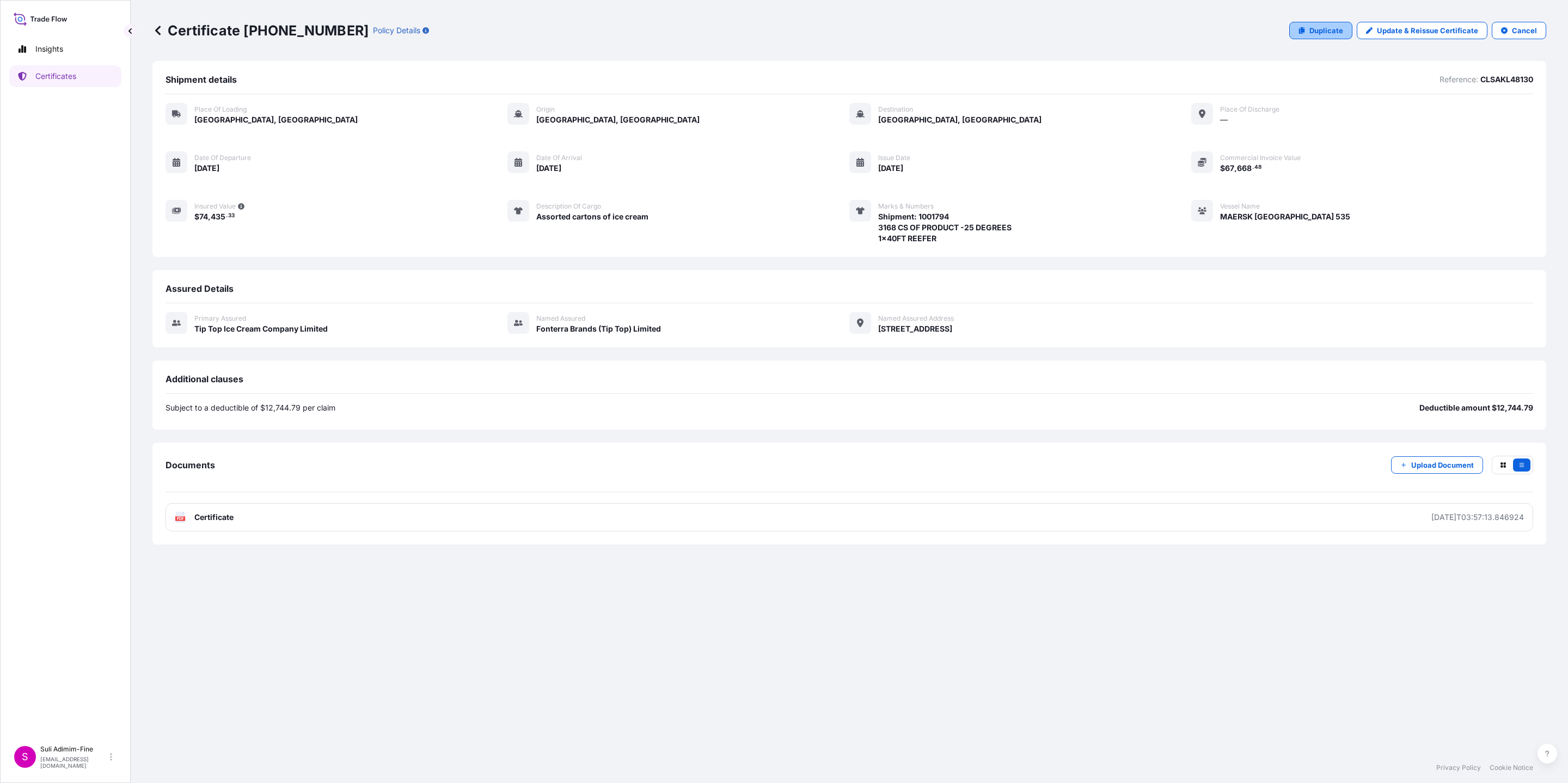
click at [1331, 31] on p "Duplicate" at bounding box center [1326, 30] width 33 height 11
select select "Road / Inland"
select select "Ocean Vessel"
select select "31891"
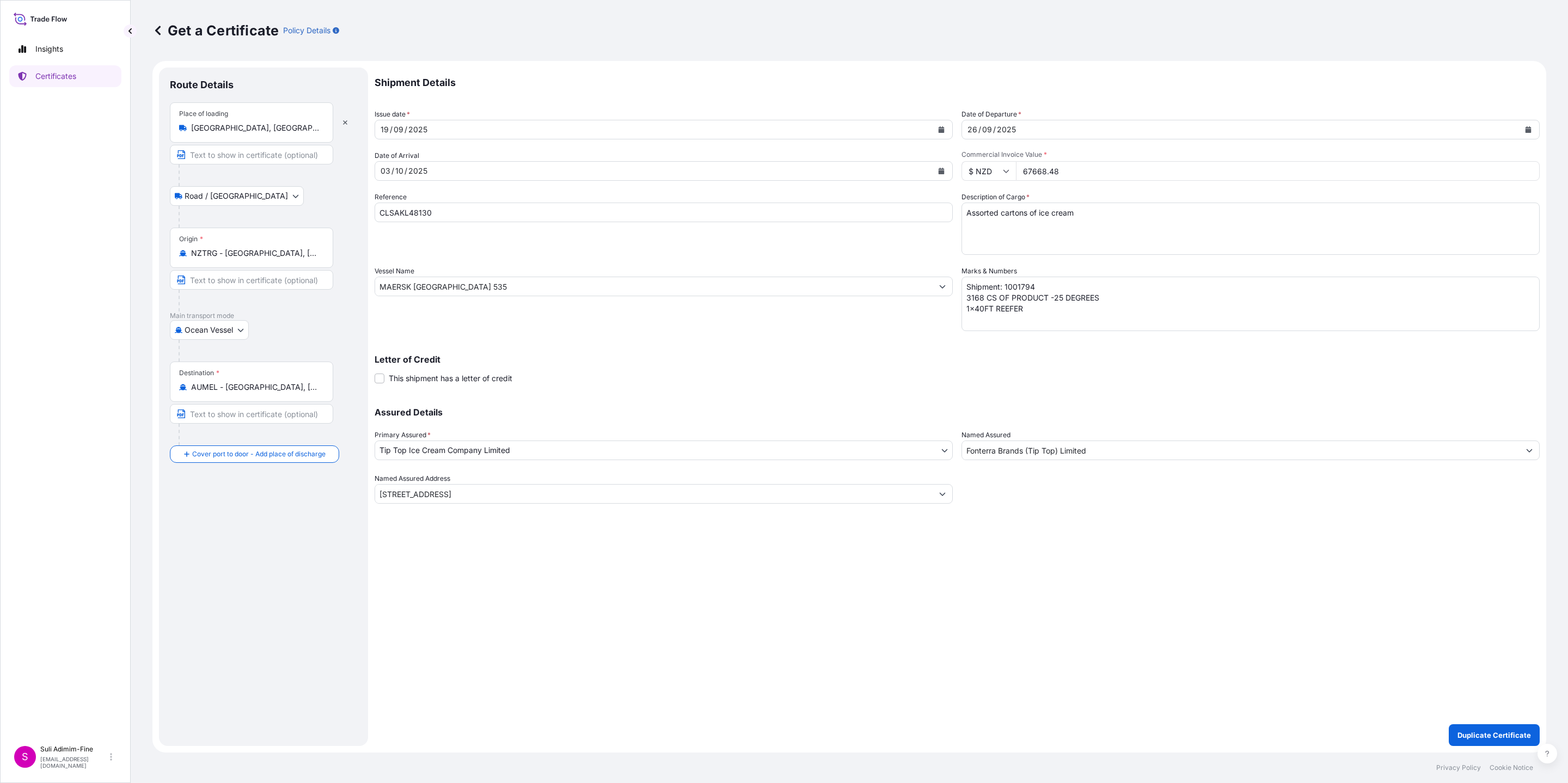
click at [1042, 165] on input "67668.48" at bounding box center [1278, 171] width 524 height 20
paste input "50664.00"
type input "50664.00"
click at [1036, 286] on textarea "Shipment: 1001794 3168 CS OF PRODUCT -25 DEGREES 1x40FT REEFER" at bounding box center [1249, 304] width 578 height 55
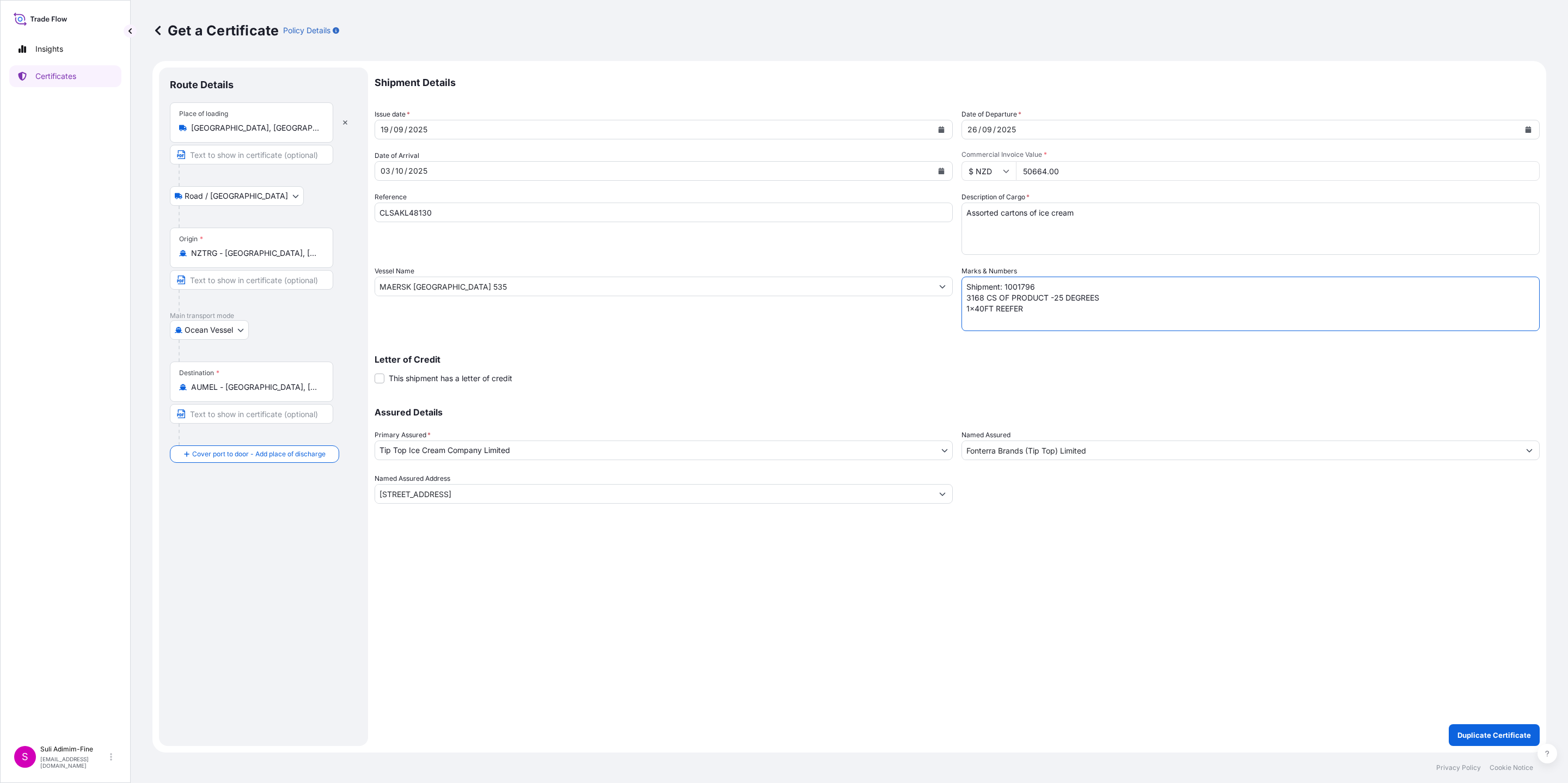
click at [968, 295] on textarea "Shipment: 1001794 3168 CS OF PRODUCT -25 DEGREES 1x40FT REEFER" at bounding box center [1249, 304] width 578 height 55
type textarea "Shipment: 1001796 2400 CS OF PRODUCT -25 DEGREES 1x40FT REEFER"
click at [1485, 733] on p "Duplicate Certificate" at bounding box center [1493, 735] width 74 height 11
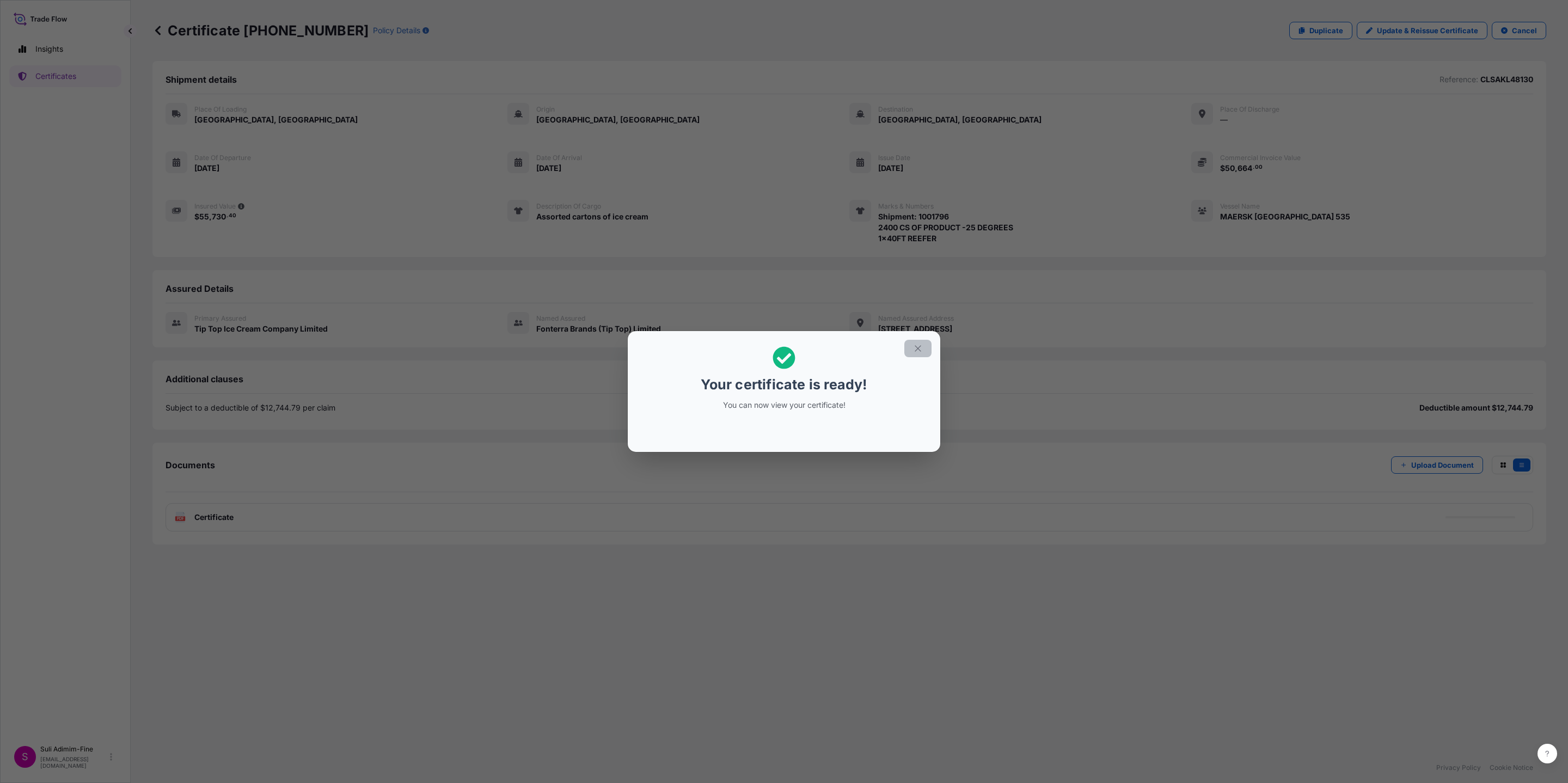
click at [915, 349] on icon "button" at bounding box center [918, 348] width 10 height 10
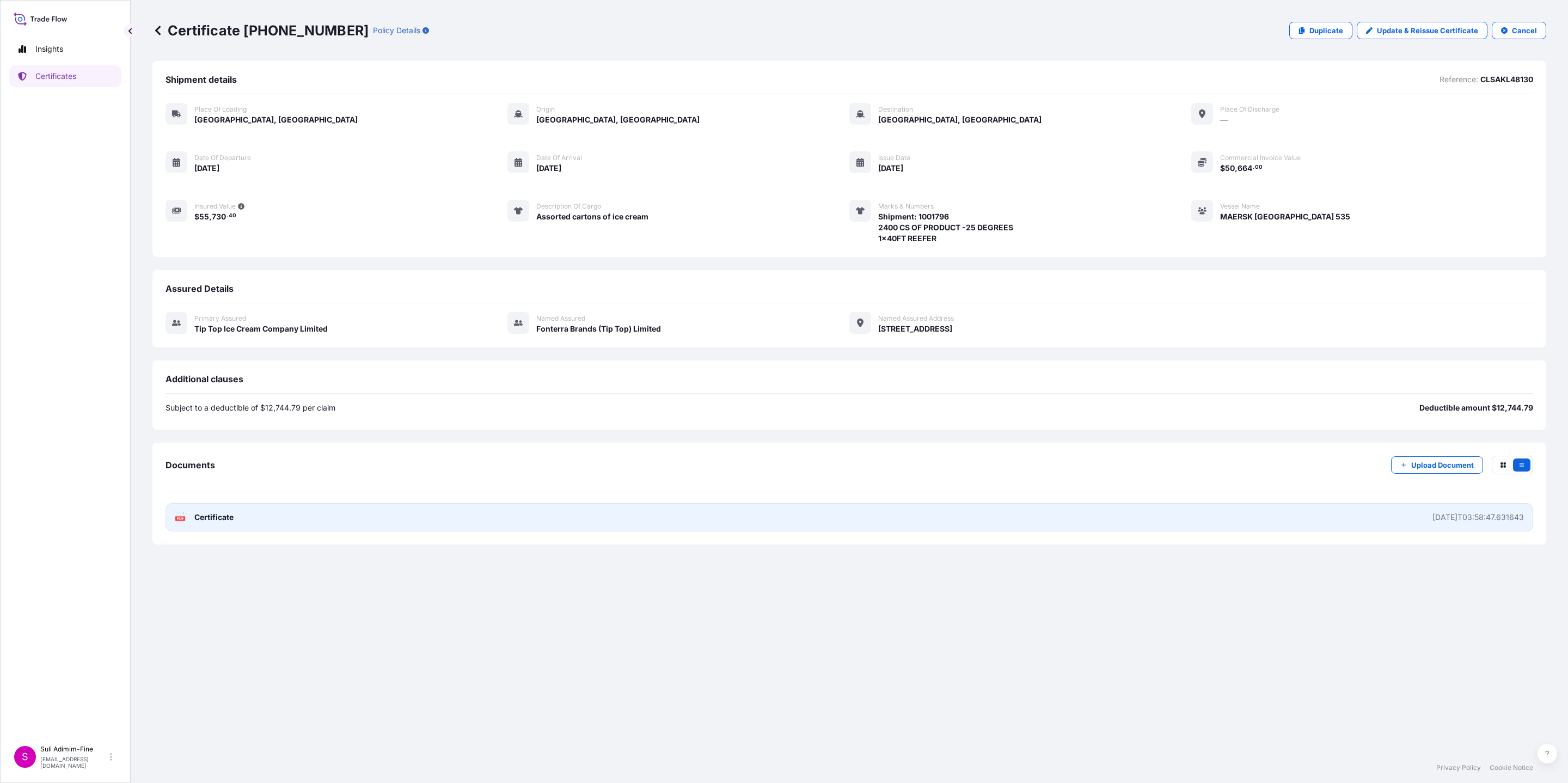
click at [229, 513] on span "Certificate" at bounding box center [214, 517] width 39 height 11
